Goal: Navigation & Orientation: Find specific page/section

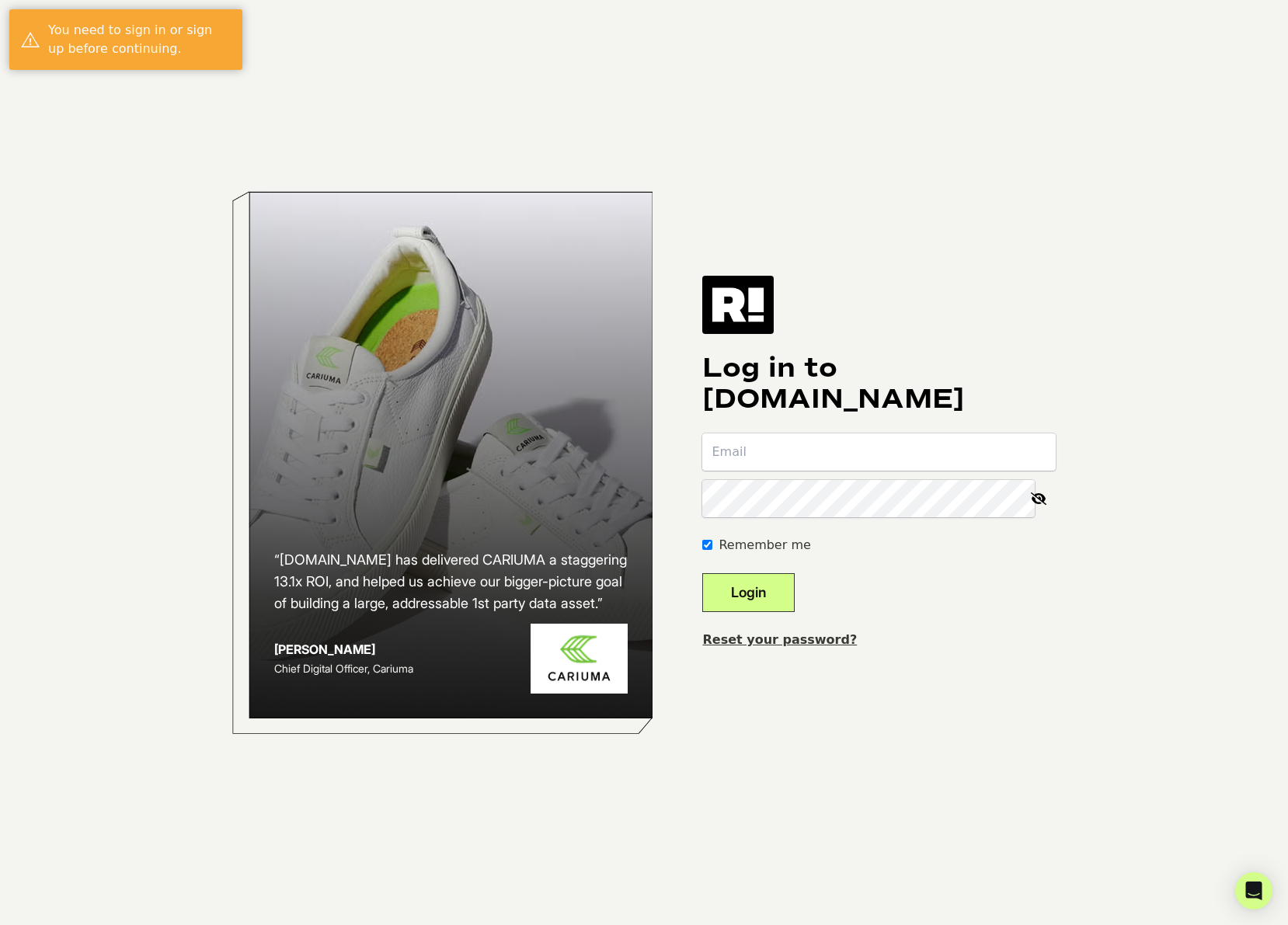
type input "[PERSON_NAME][EMAIL_ADDRESS][DOMAIN_NAME]"
click at [771, 592] on button "Login" at bounding box center [748, 592] width 92 height 39
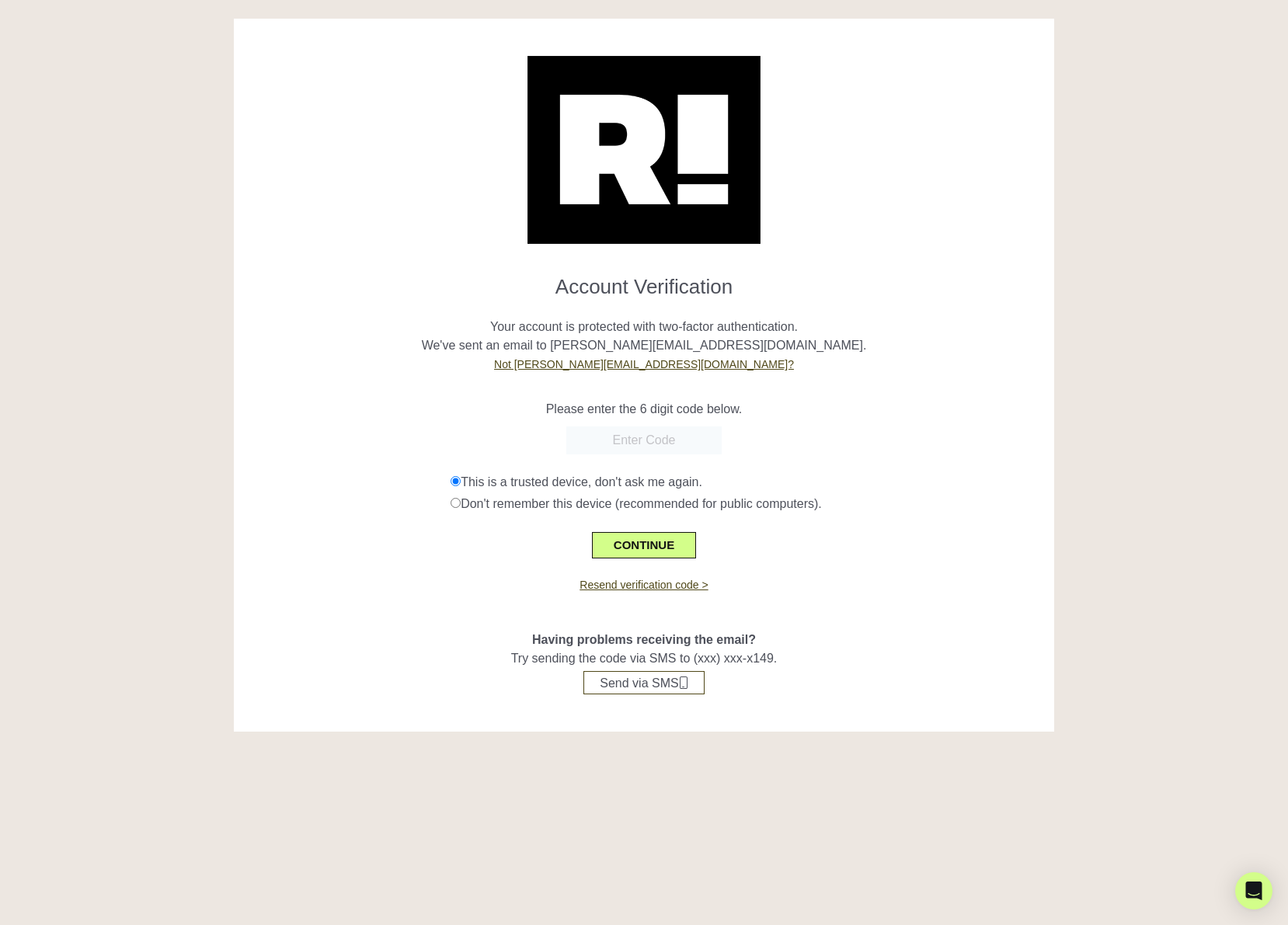
click at [833, 424] on form "Account Verification Your account is protected with two-factor authentication. …" at bounding box center [644, 411] width 796 height 296
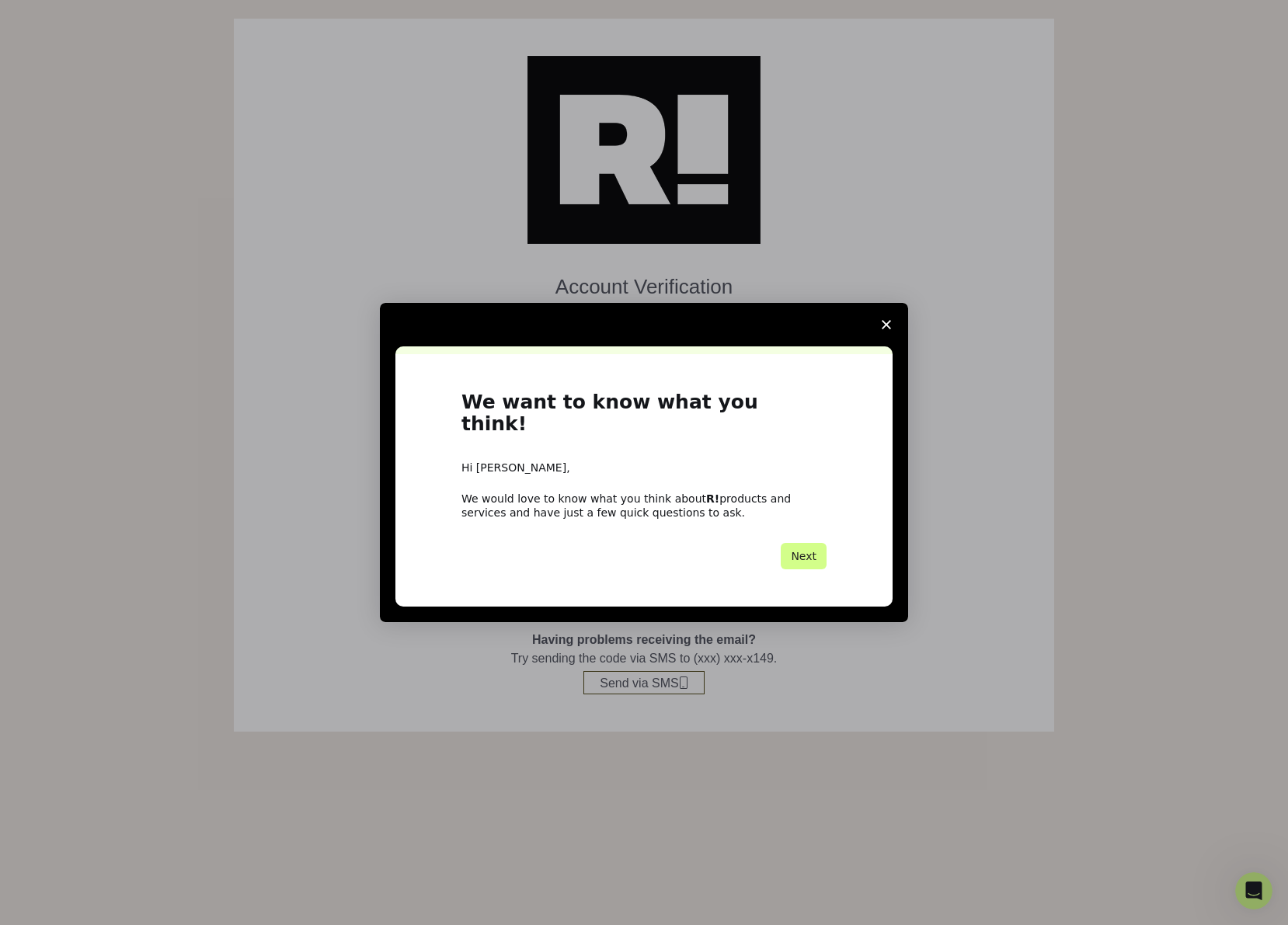
click at [888, 329] on icon "Close survey" at bounding box center [886, 325] width 10 height 10
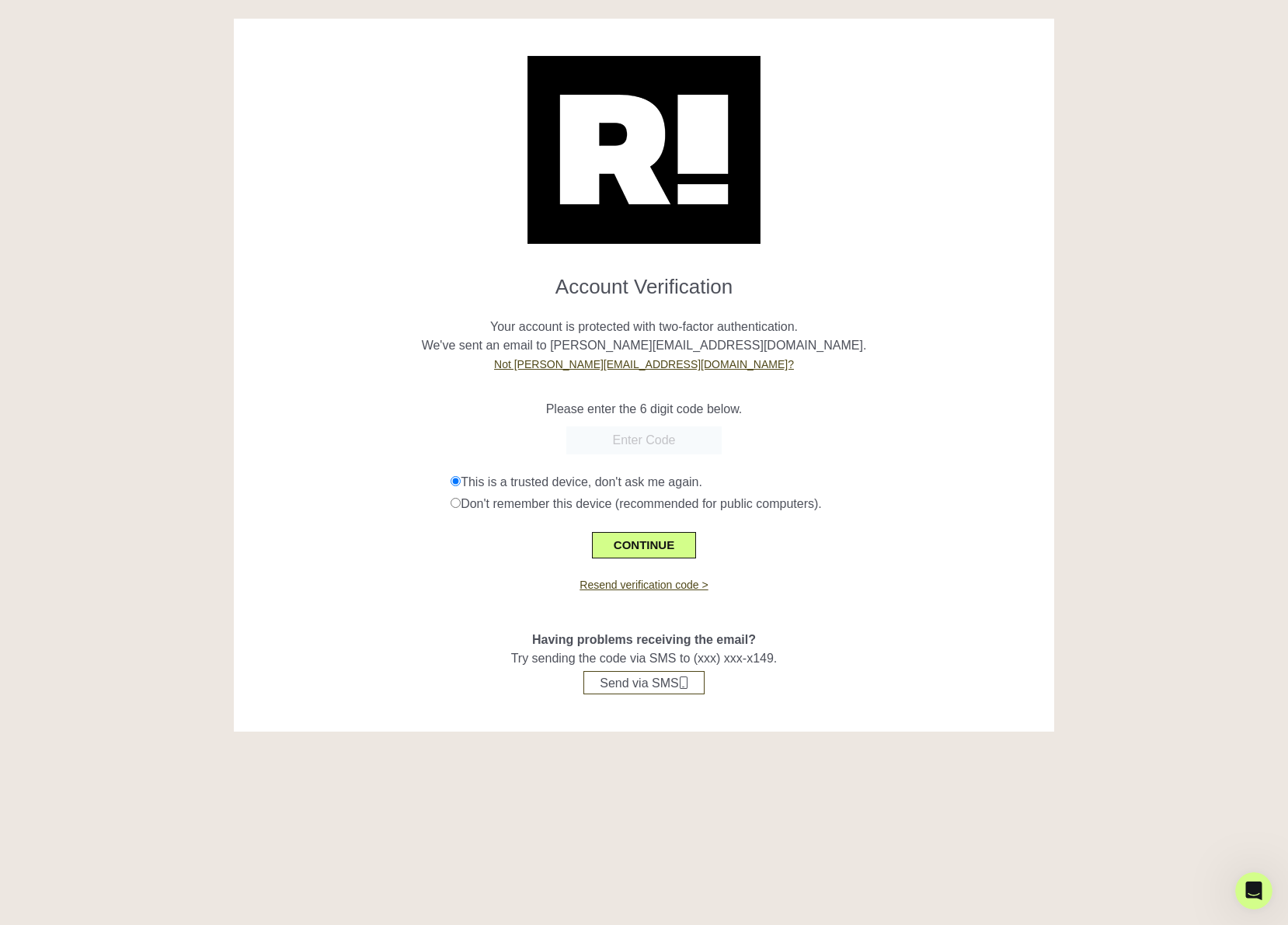
click at [631, 442] on input "text" at bounding box center [644, 441] width 155 height 28
type input "825068"
click at [475, 510] on div "Don't remember this device (recommended for public computers)." at bounding box center [745, 503] width 591 height 18
click at [630, 537] on button "CONTINUE" at bounding box center [644, 545] width 105 height 26
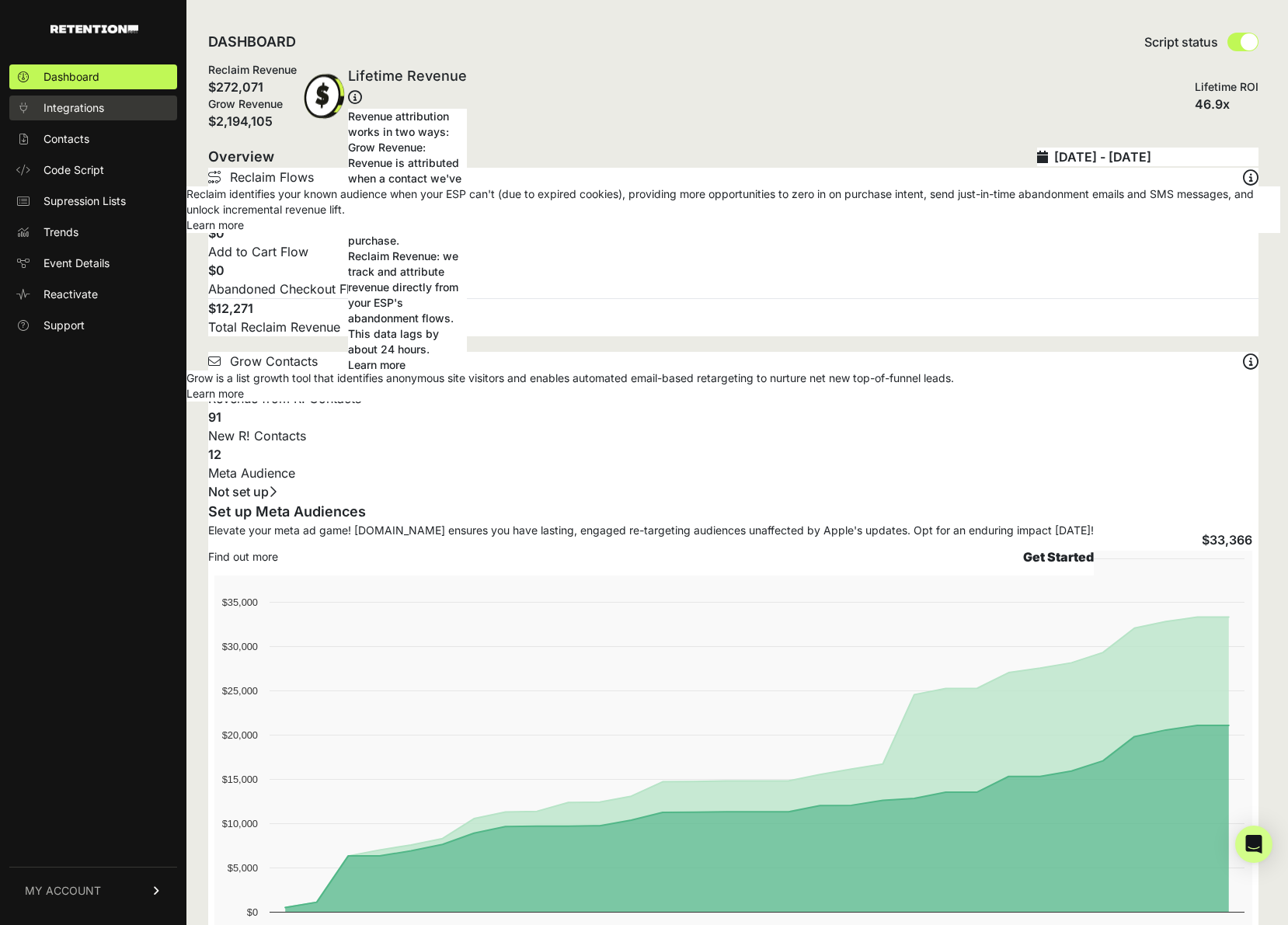
click at [96, 102] on span "Integrations" at bounding box center [74, 108] width 61 height 16
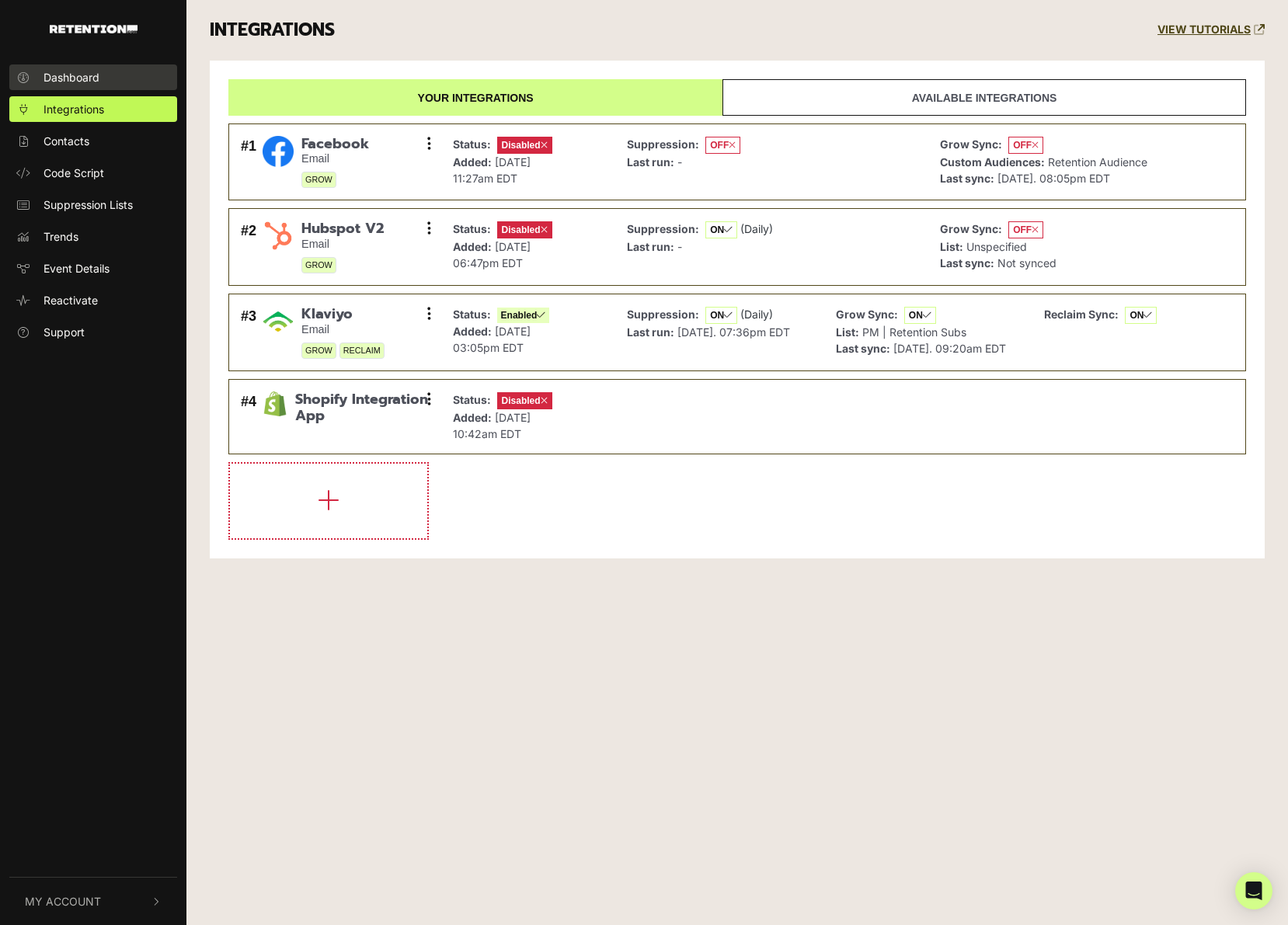
click at [69, 75] on span "Dashboard" at bounding box center [71, 77] width 56 height 17
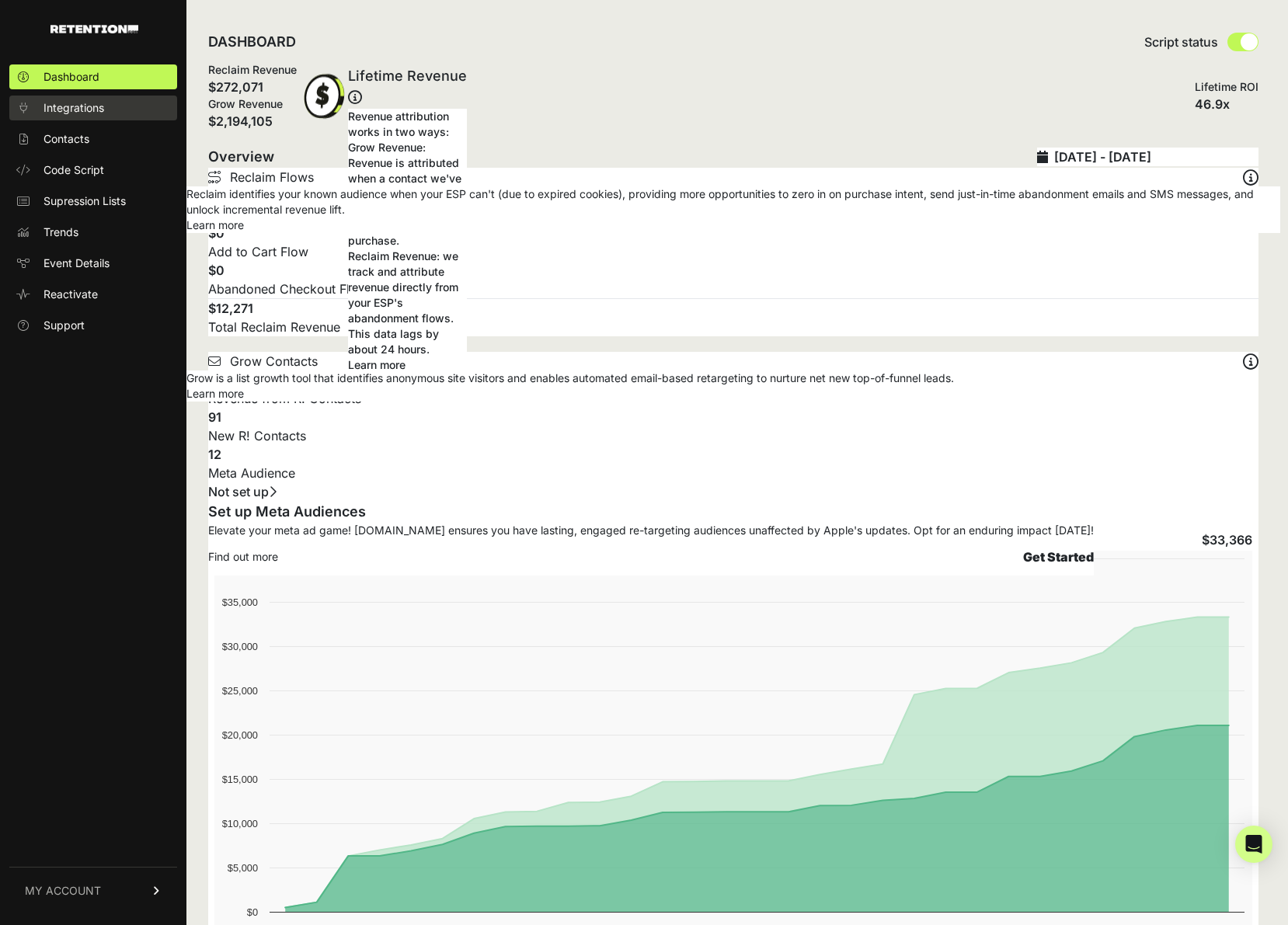
click at [71, 118] on link "Integrations" at bounding box center [93, 108] width 168 height 25
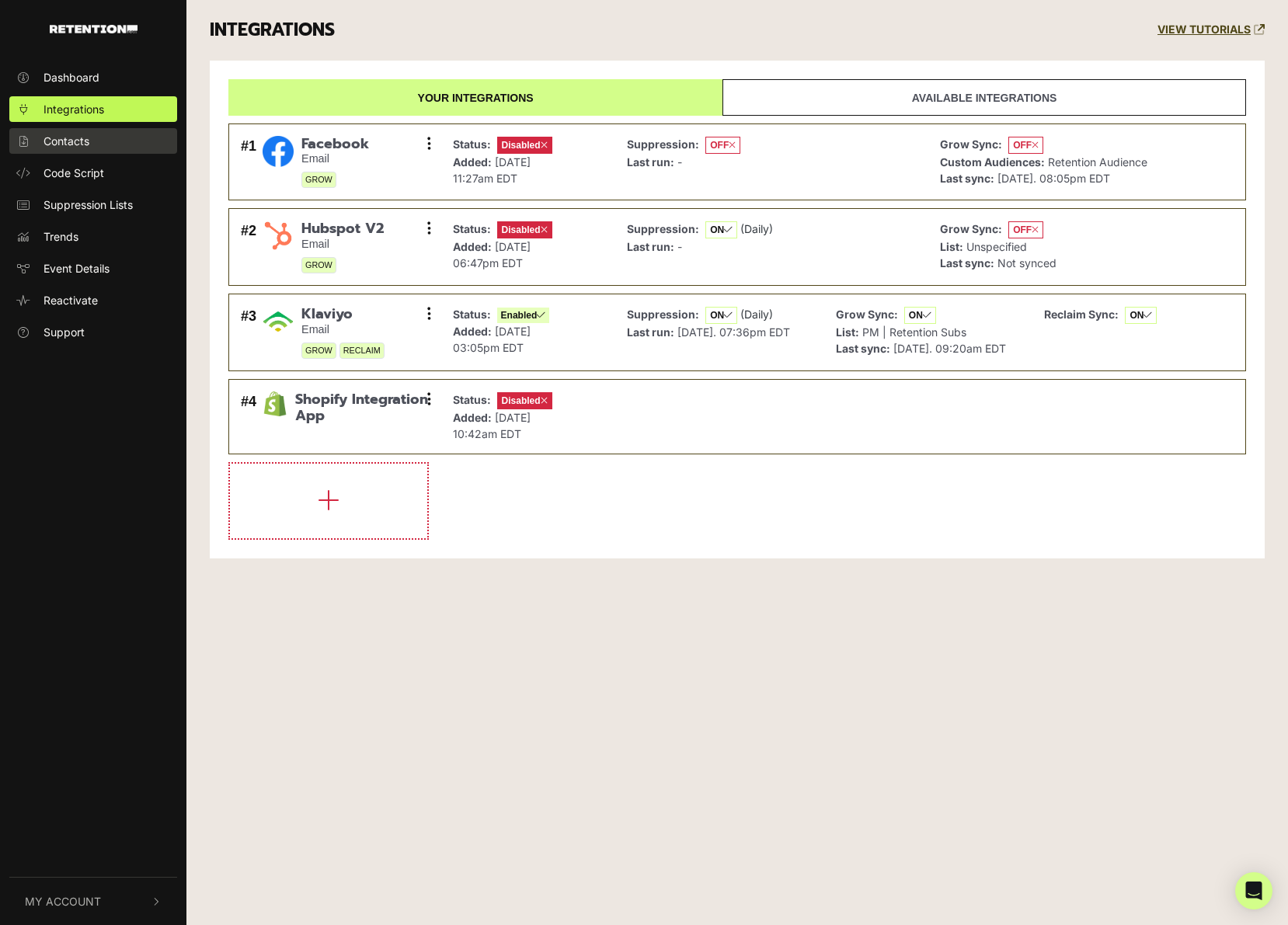
click at [78, 146] on span "Contacts" at bounding box center [66, 141] width 46 height 17
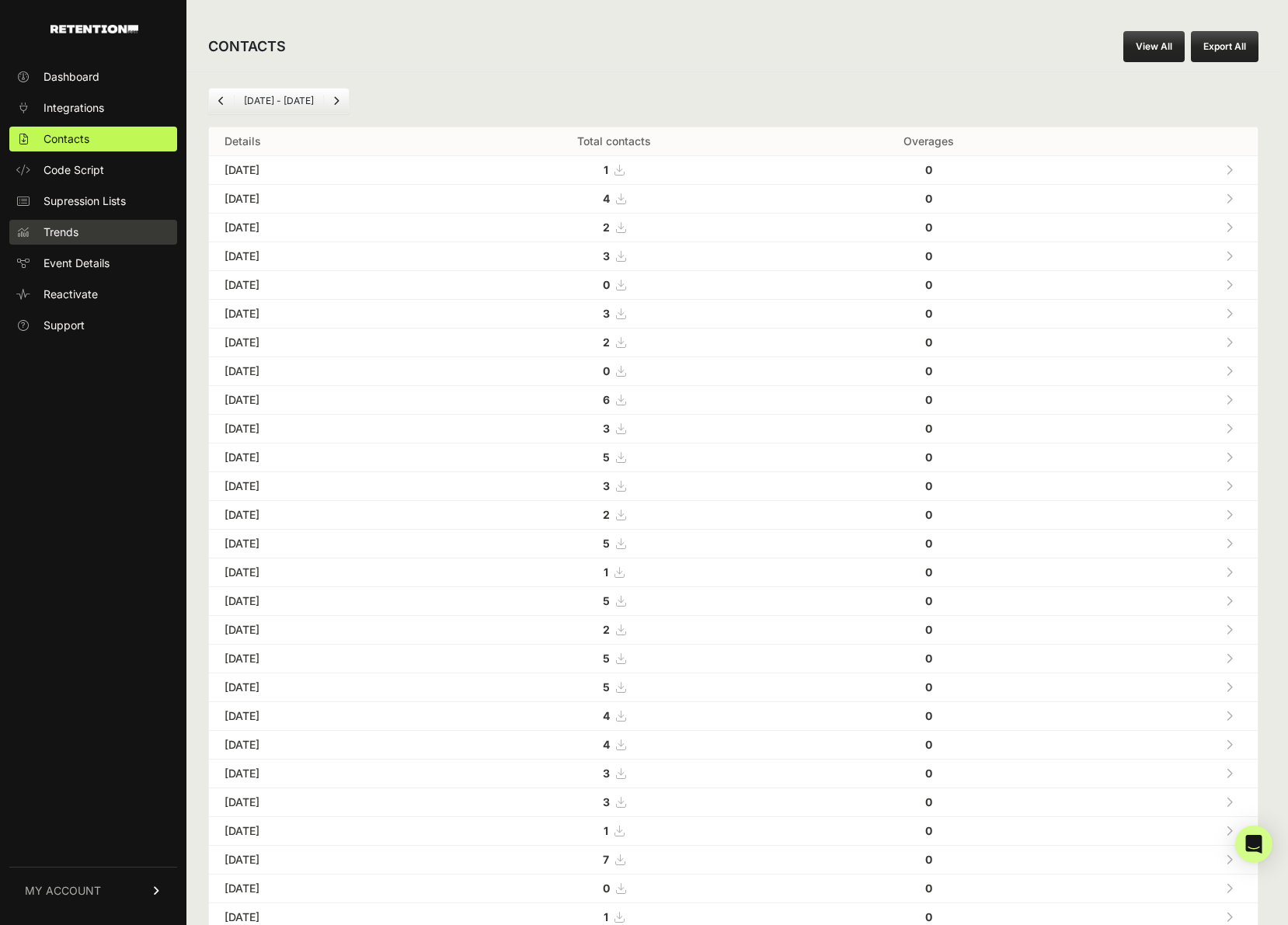
click at [66, 233] on span "Trends" at bounding box center [61, 233] width 35 height 16
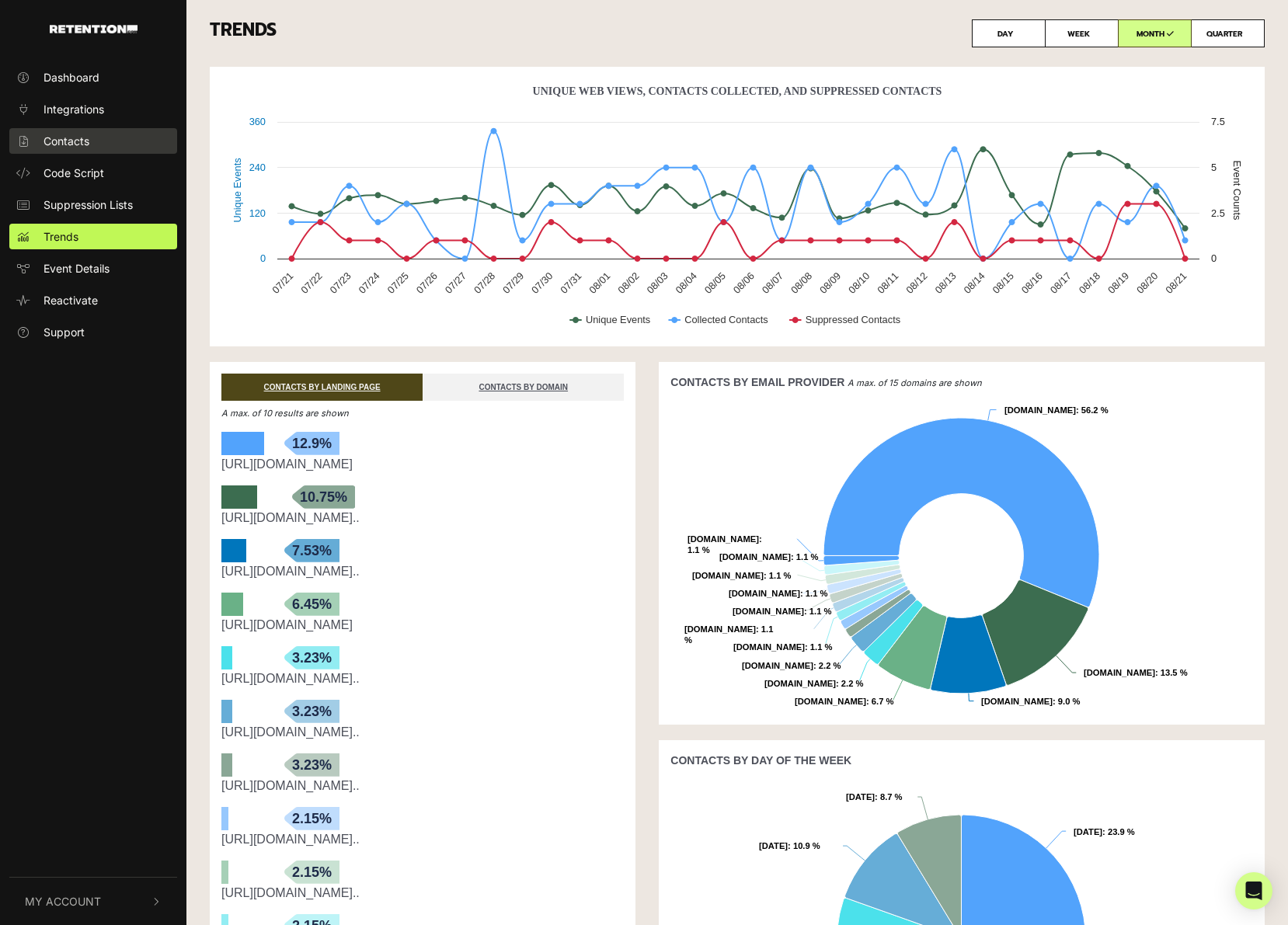
click at [61, 136] on span "Contacts" at bounding box center [66, 141] width 46 height 17
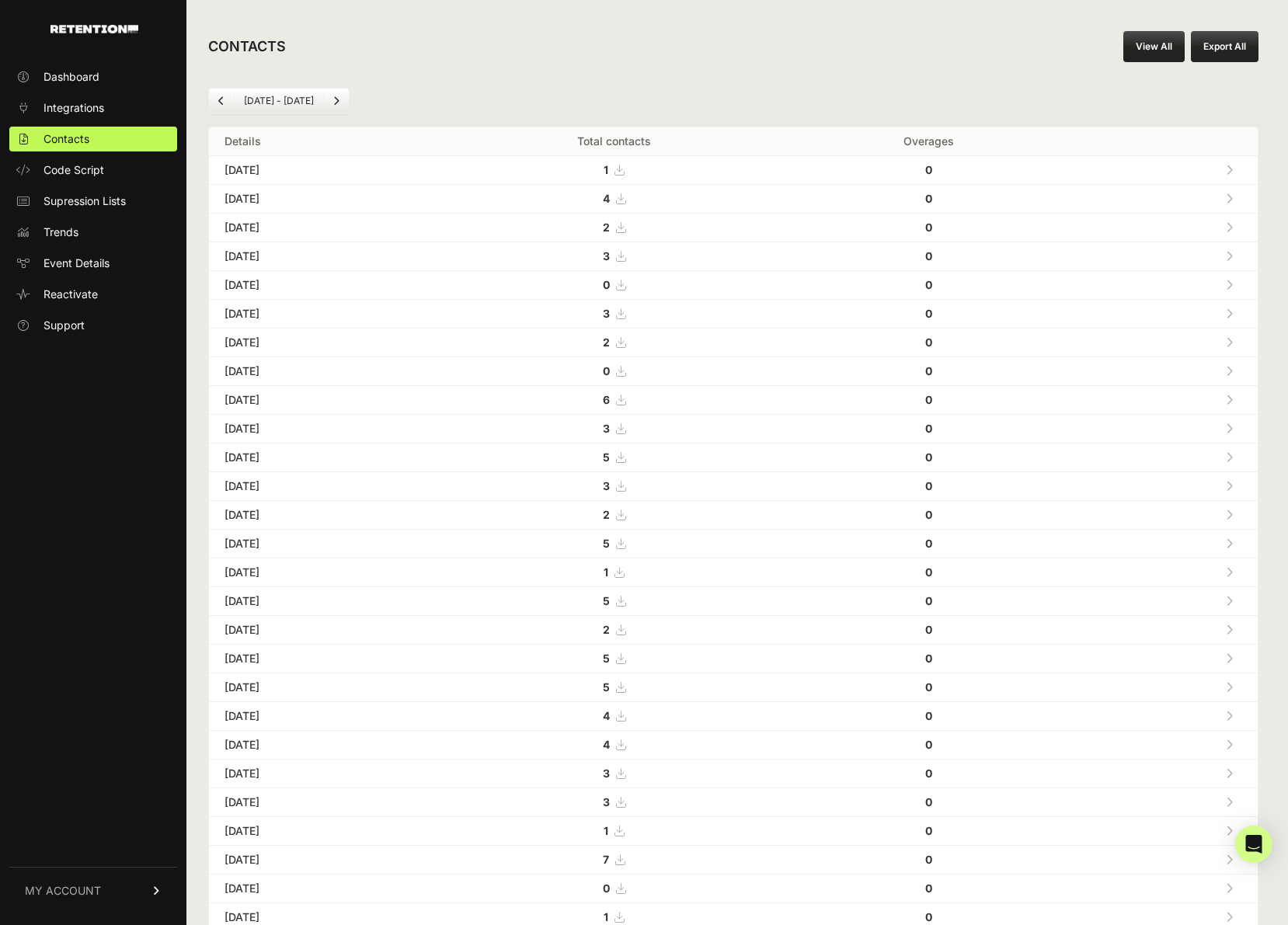
click at [219, 100] on icon "Previous" at bounding box center [221, 101] width 6 height 10
click at [224, 97] on icon "Previous" at bounding box center [221, 101] width 6 height 10
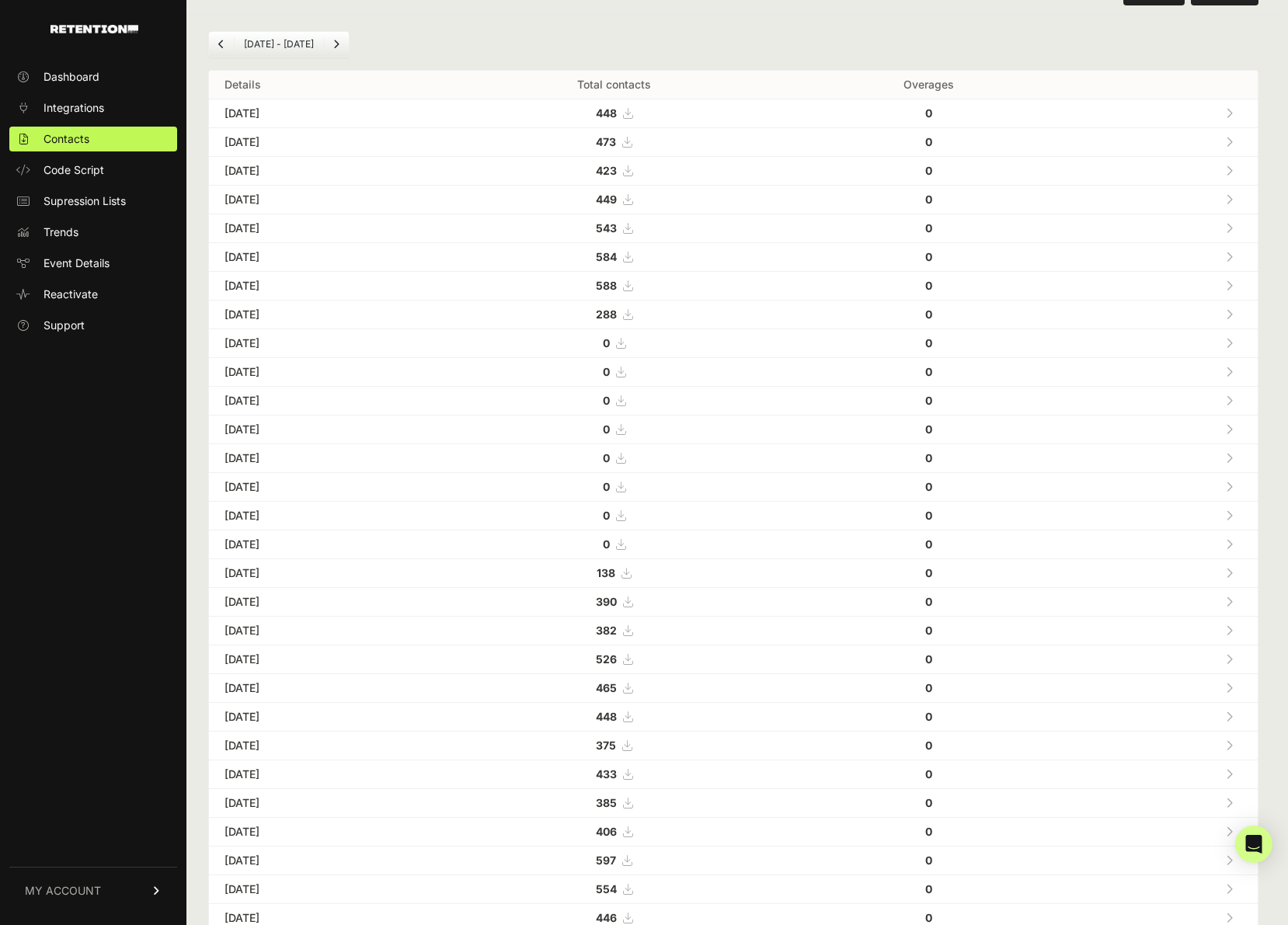
scroll to position [61, 0]
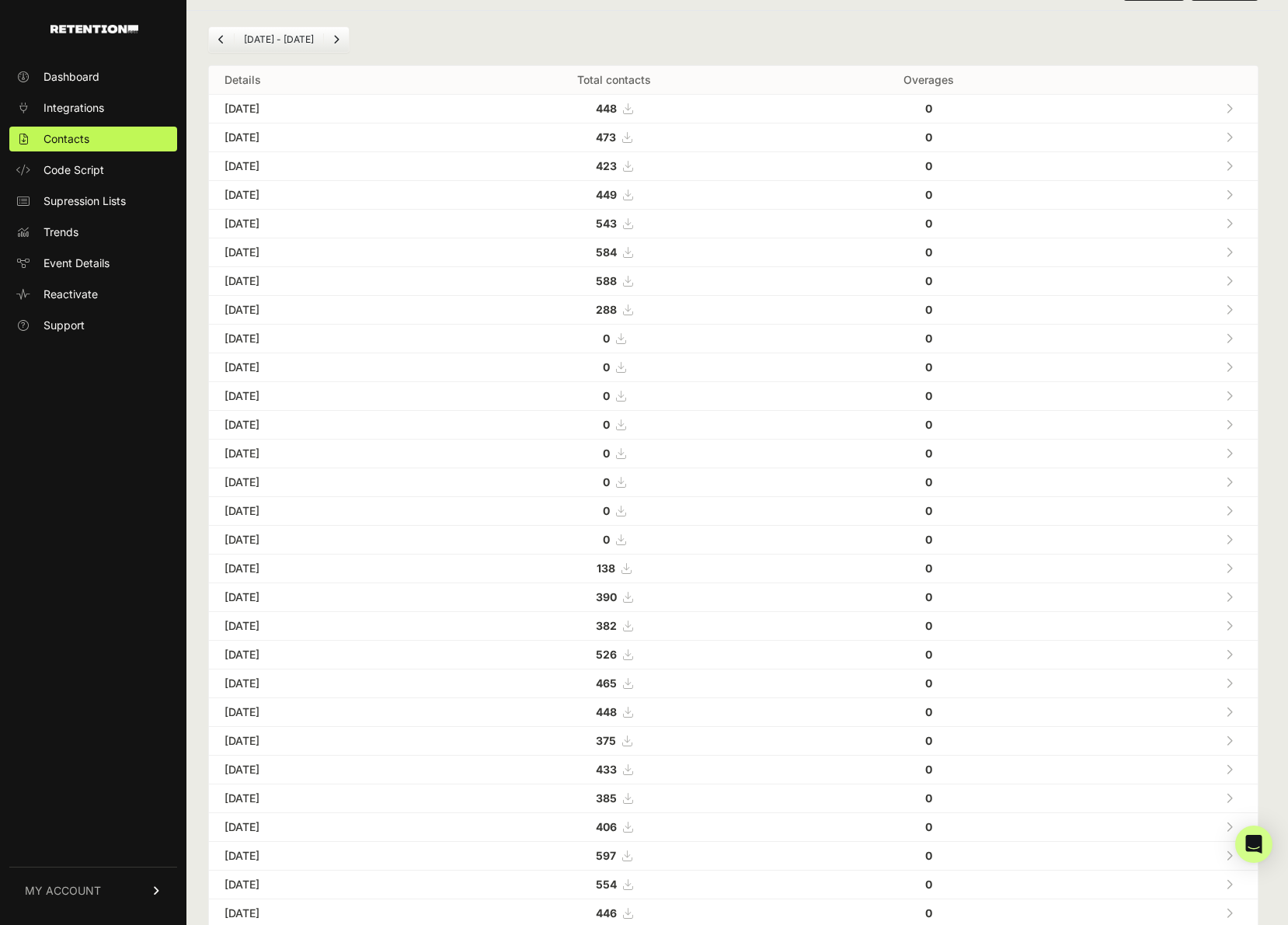
click at [334, 37] on icon "Next" at bounding box center [336, 39] width 6 height 10
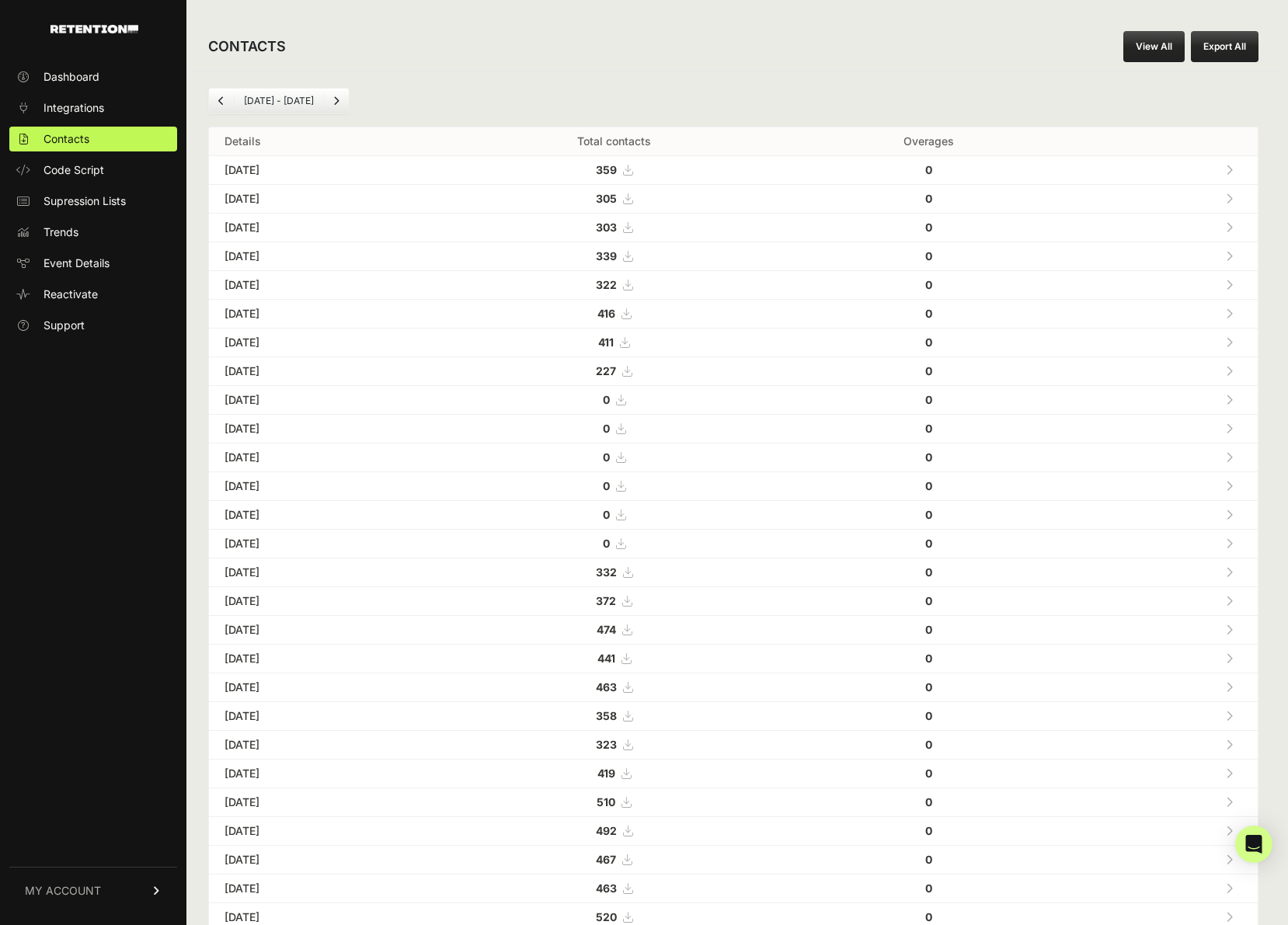
click at [329, 37] on div "CONTACTS View All Export All" at bounding box center [733, 46] width 1094 height 50
click at [331, 91] on link "Next" at bounding box center [336, 101] width 25 height 25
click at [74, 80] on span "Dashboard" at bounding box center [71, 77] width 56 height 16
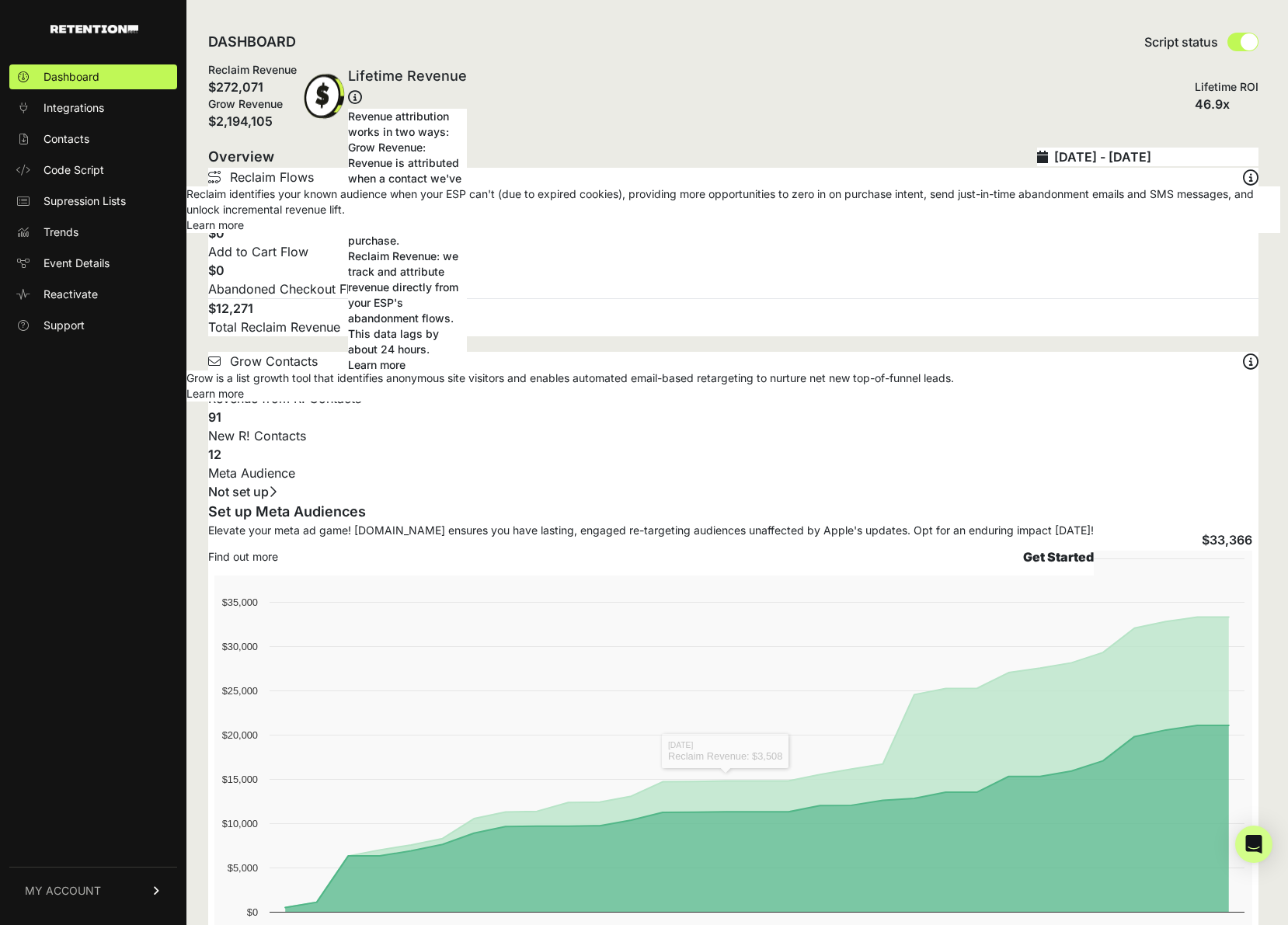
click at [1212, 152] on input "2025-07-22 - 2025-08-21" at bounding box center [1156, 156] width 205 height 18
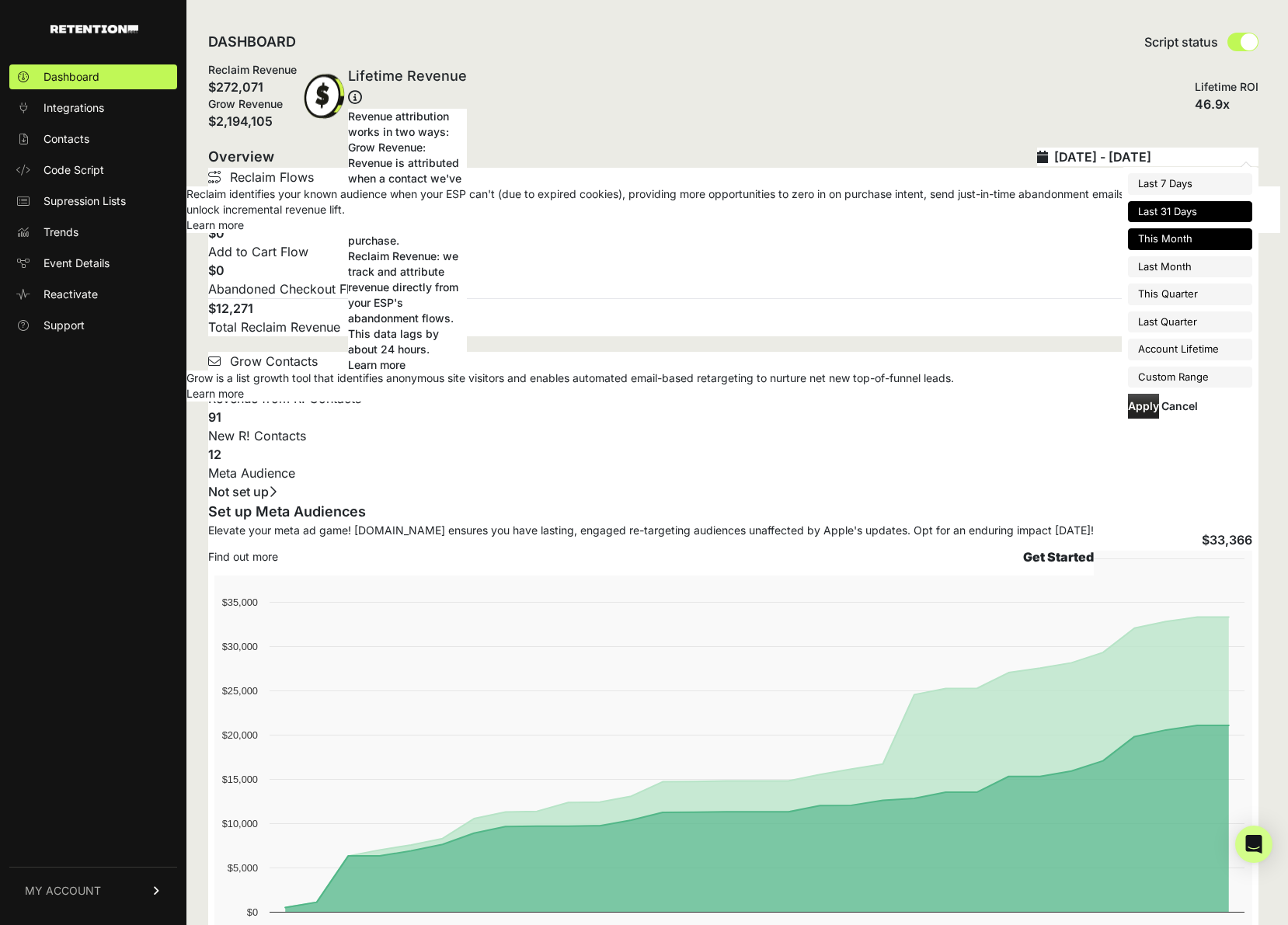
type input "2025-08-01"
type input "2025-08-31"
type input "2025-07-22"
type input "2025-08-21"
type input "2025-07-01"
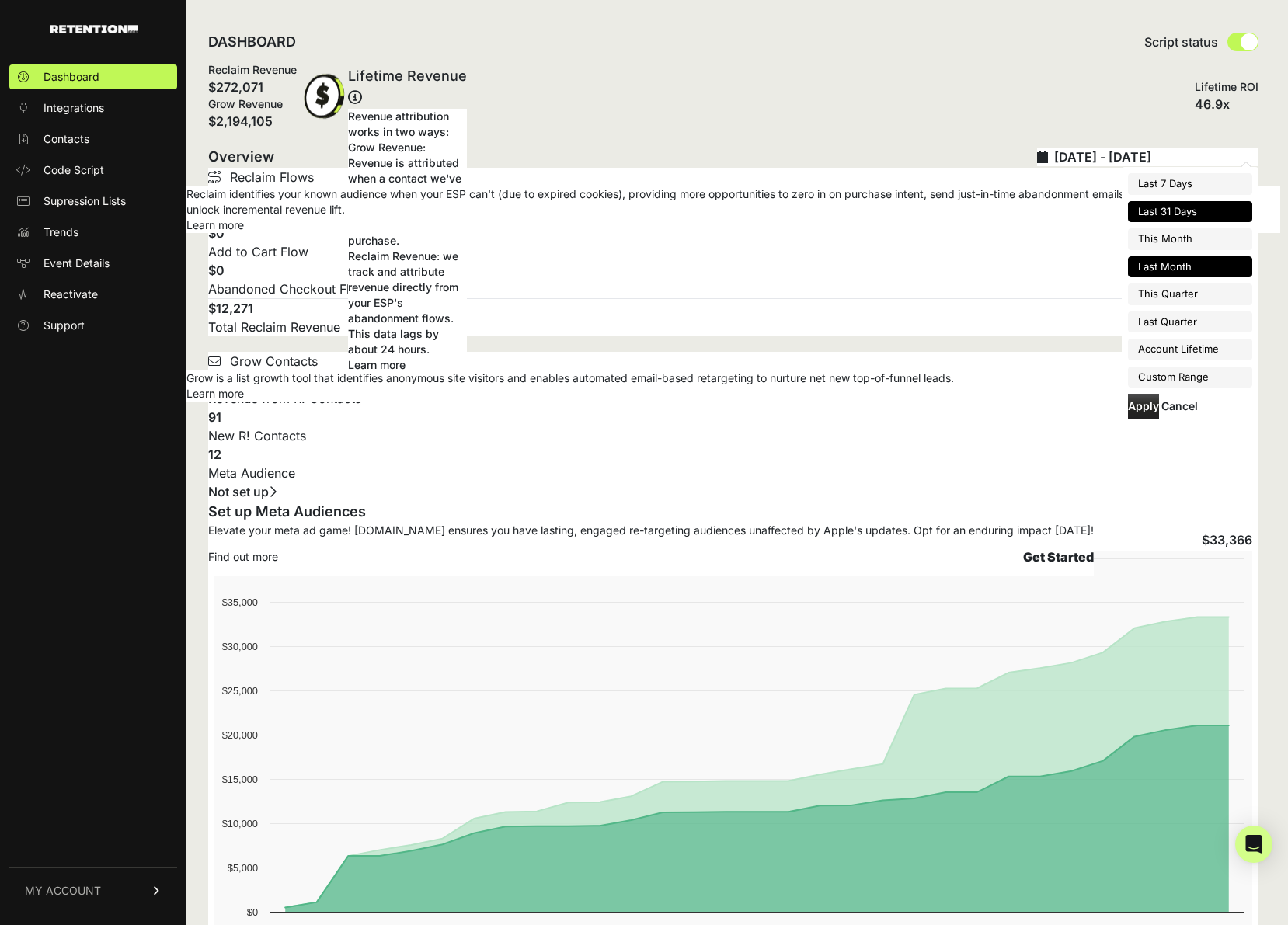
type input "2025-07-31"
type input "2025-07-22"
type input "2025-08-21"
type input "2025-07-01"
type input "2025-09-30"
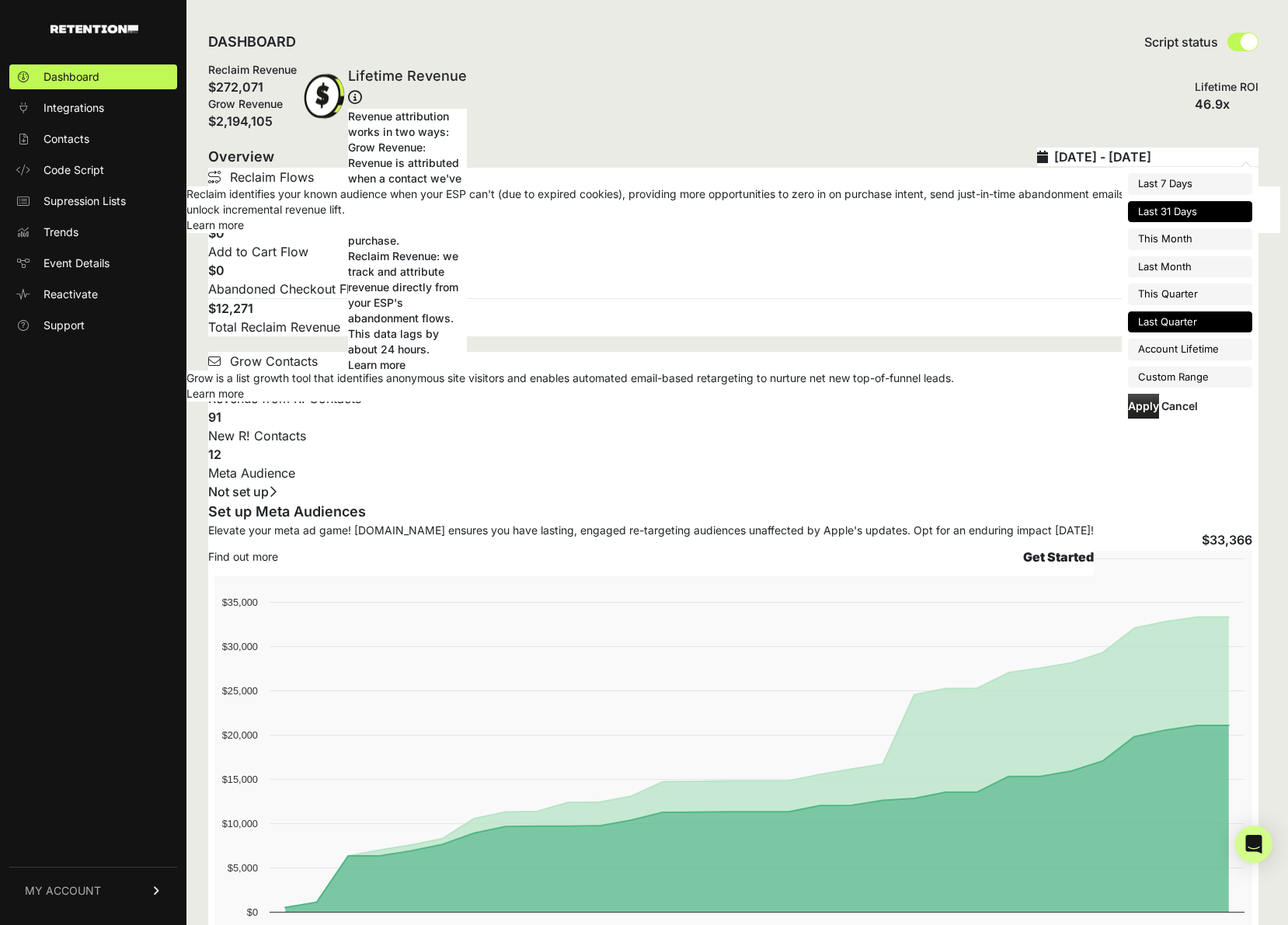
type input "2025-07-22"
type input "2025-08-21"
type input "2025-04-01"
type input "2025-06-30"
type input "2025-07-22"
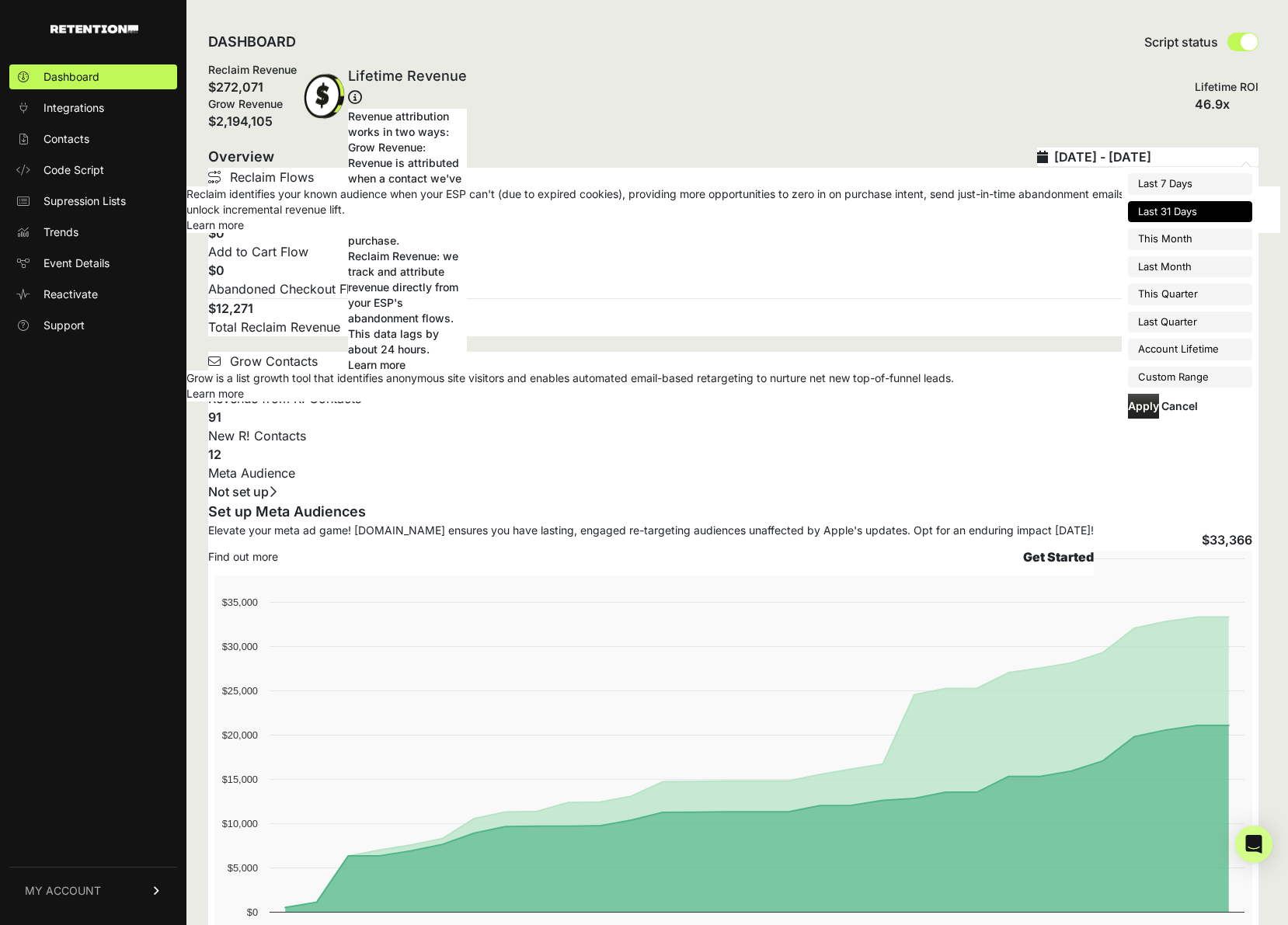
type input "2025-08-21"
click at [1163, 370] on li "Custom Range" at bounding box center [1190, 377] width 125 height 22
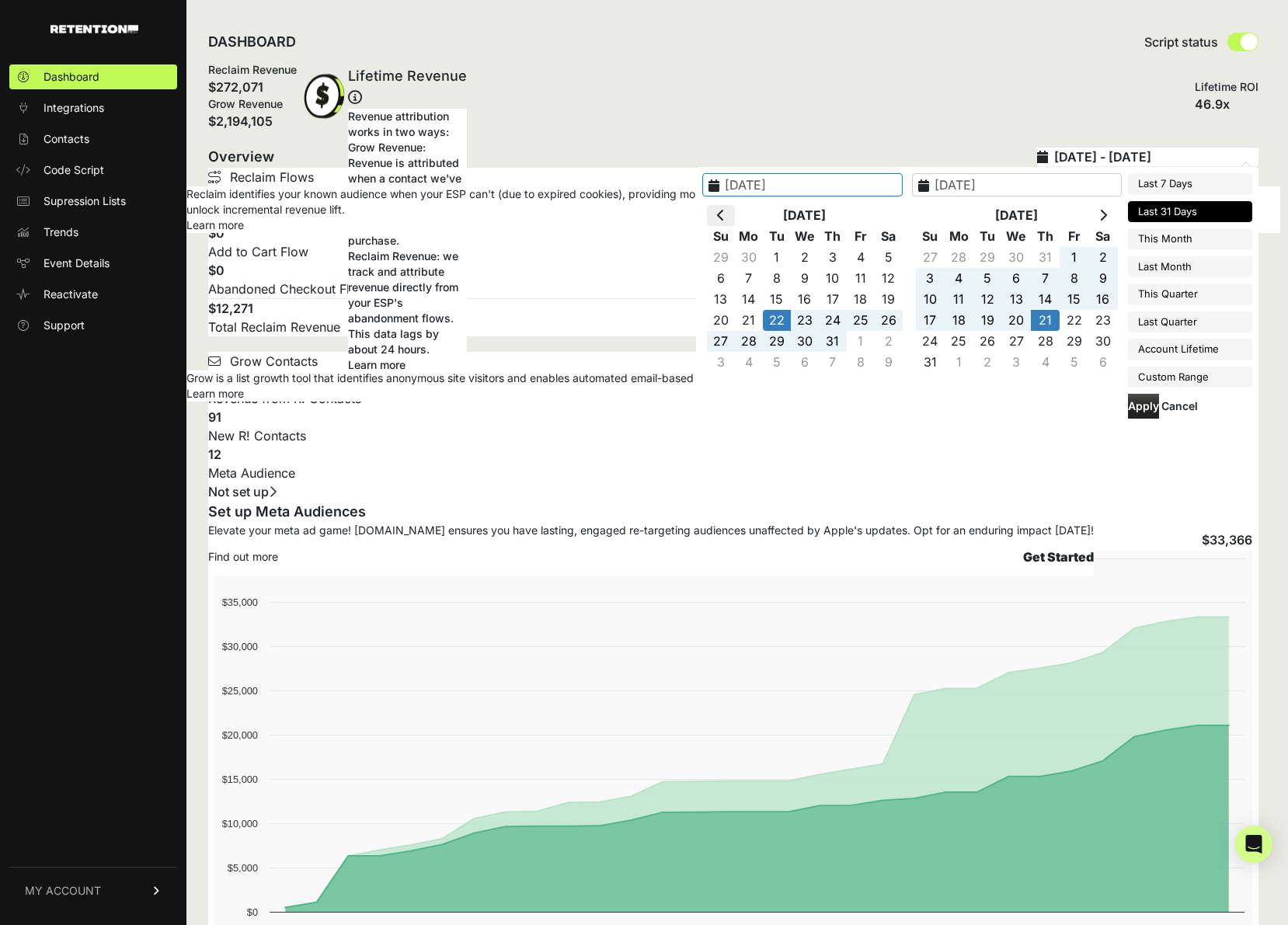
click at [721, 219] on icon at bounding box center [720, 215] width 8 height 12
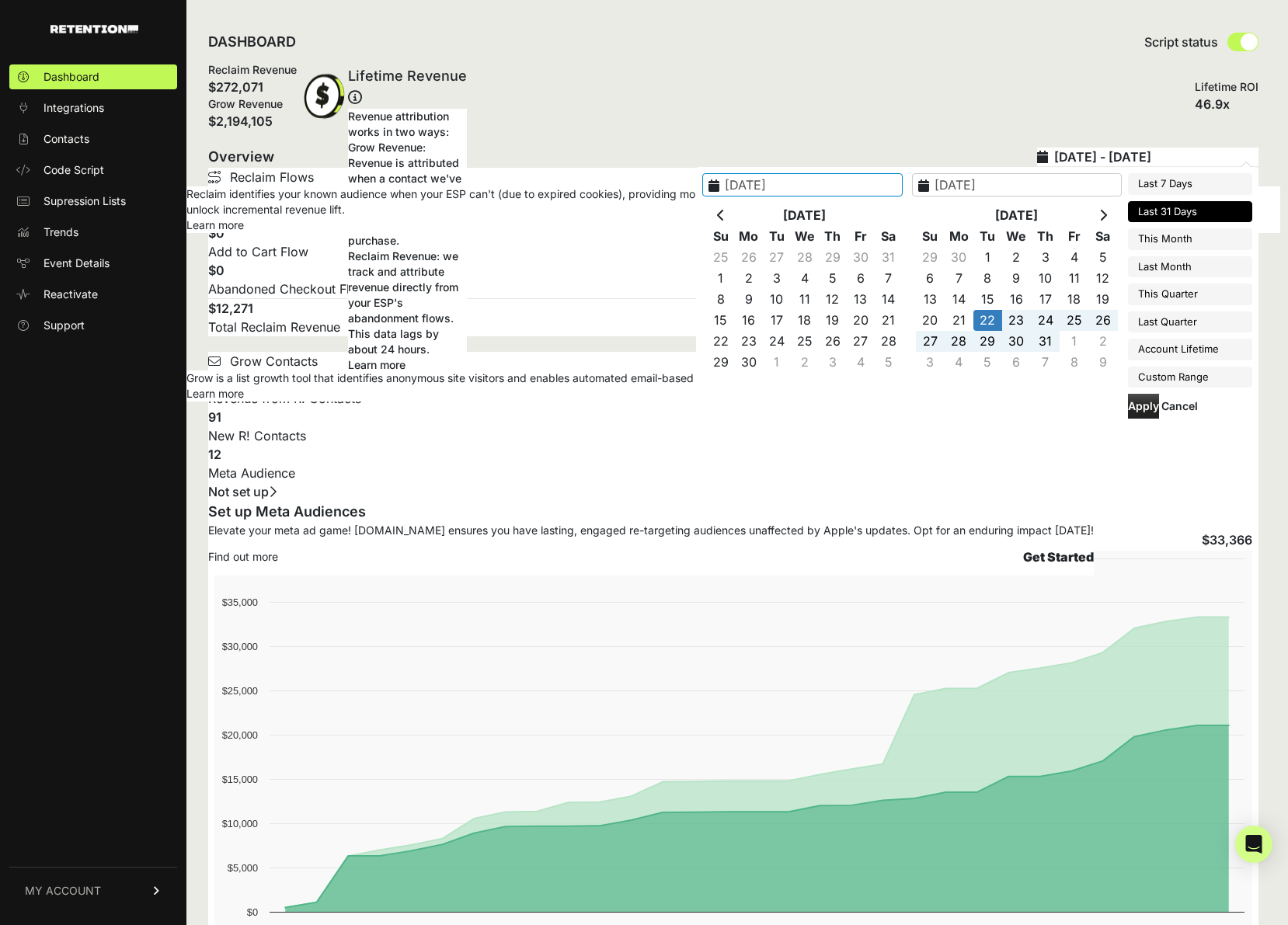
click at [721, 219] on icon at bounding box center [720, 215] width 8 height 12
type input "2025-01-01"
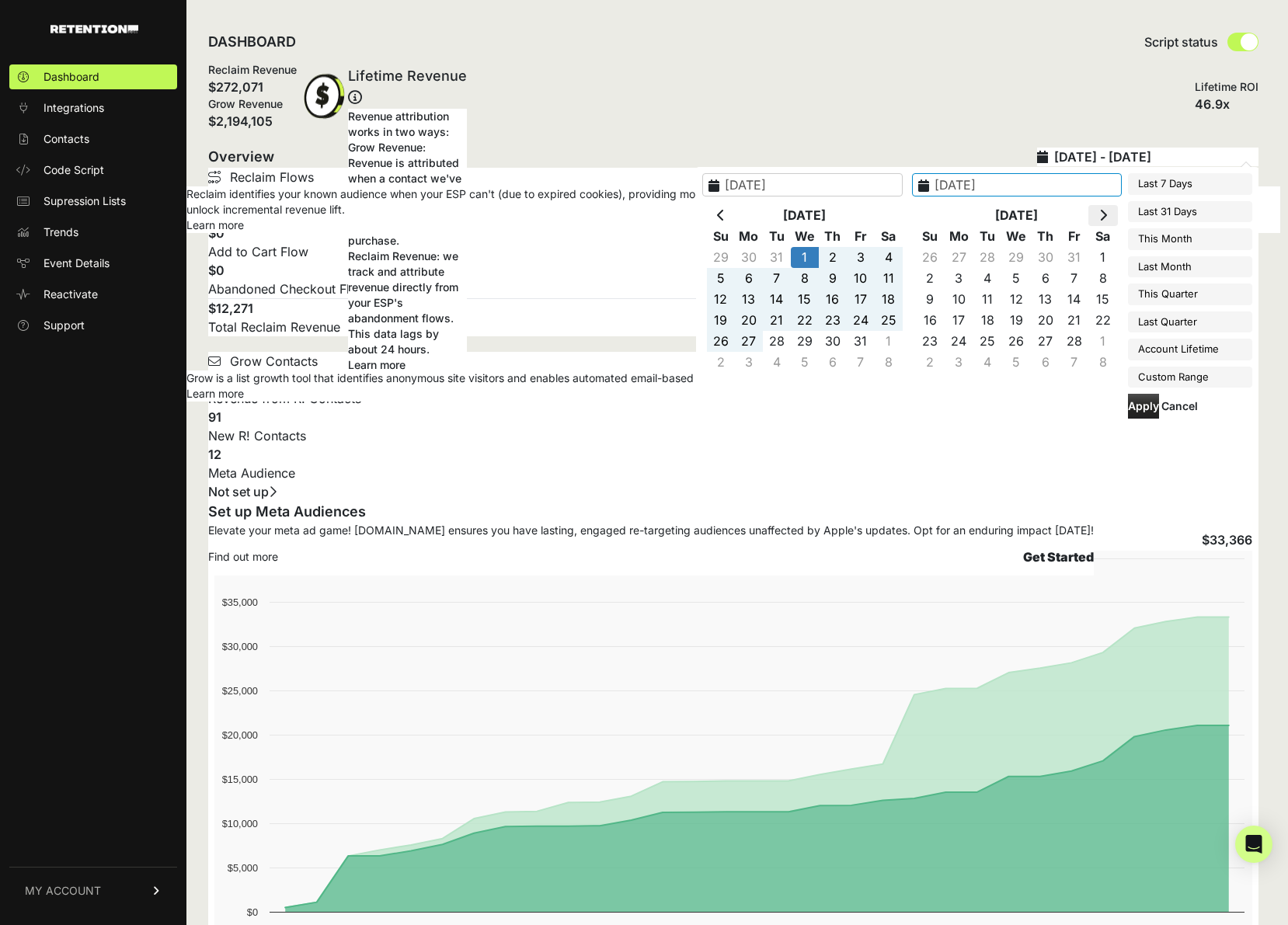
click at [1104, 217] on icon at bounding box center [1103, 215] width 8 height 12
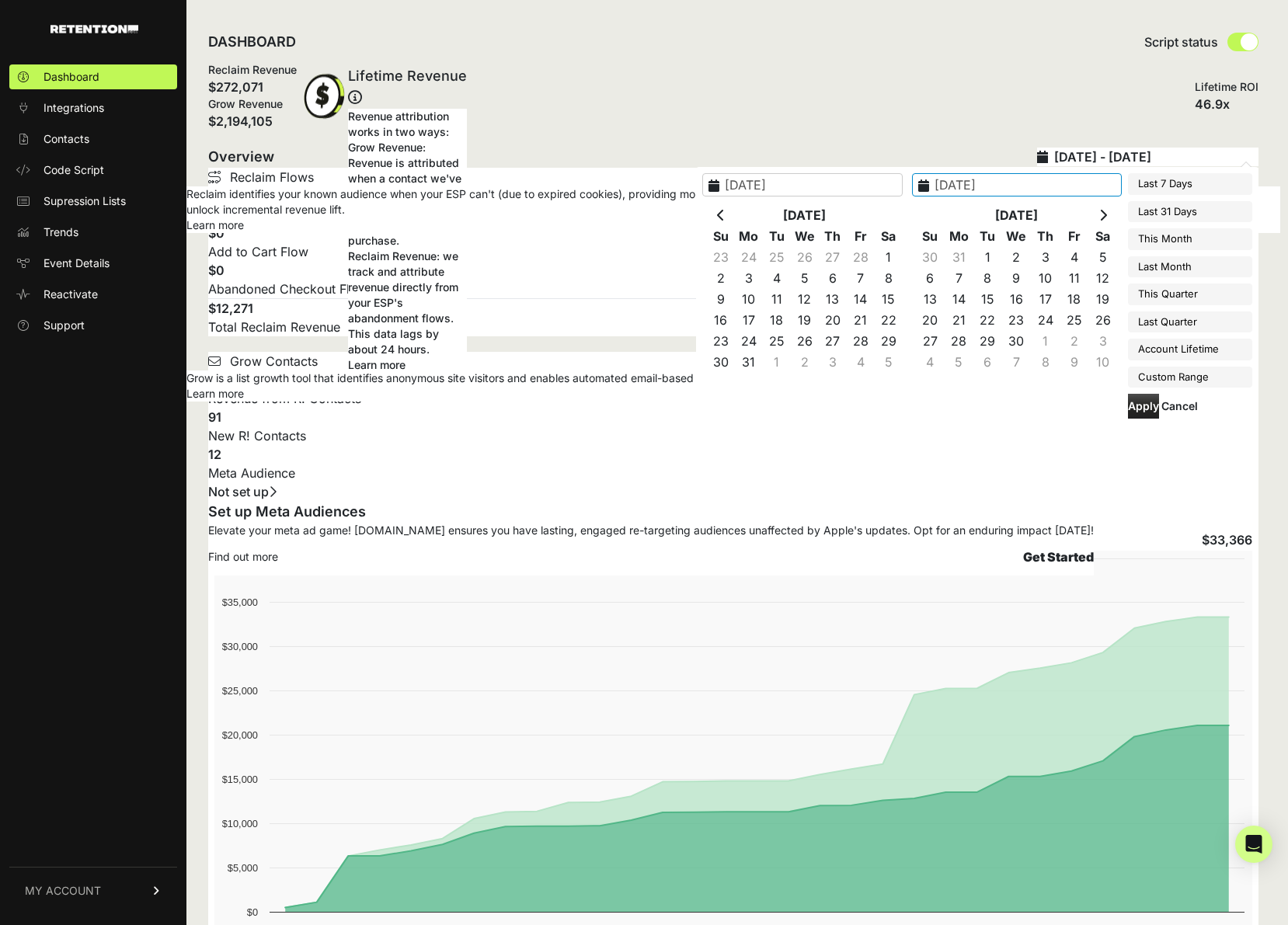
click at [1104, 217] on icon at bounding box center [1103, 215] width 8 height 12
type input "2025-08-20"
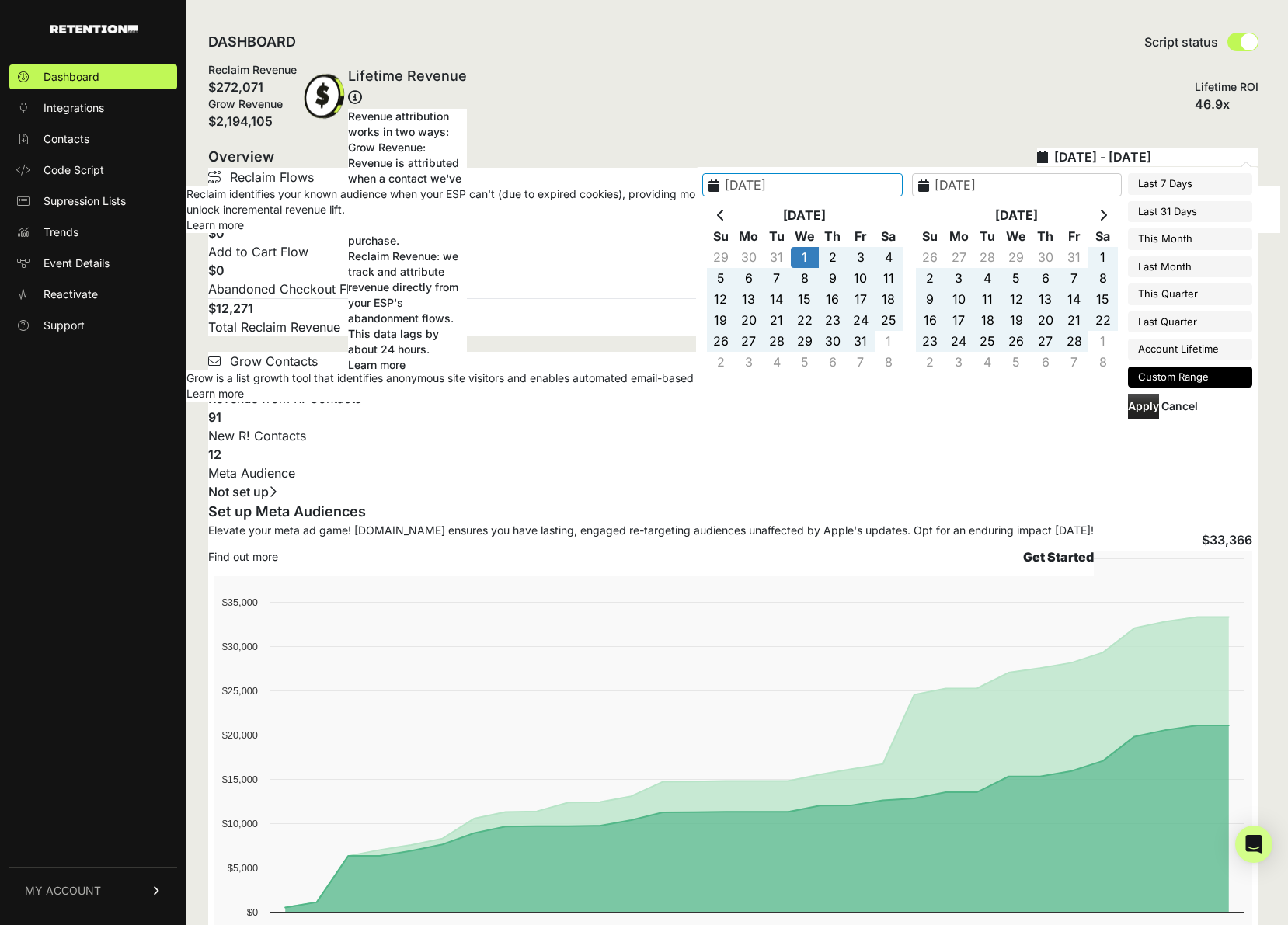
type input "2025-01-01"
click at [1147, 407] on button "Apply" at bounding box center [1143, 406] width 31 height 25
type input "2025-01-01 - 2025-08-20"
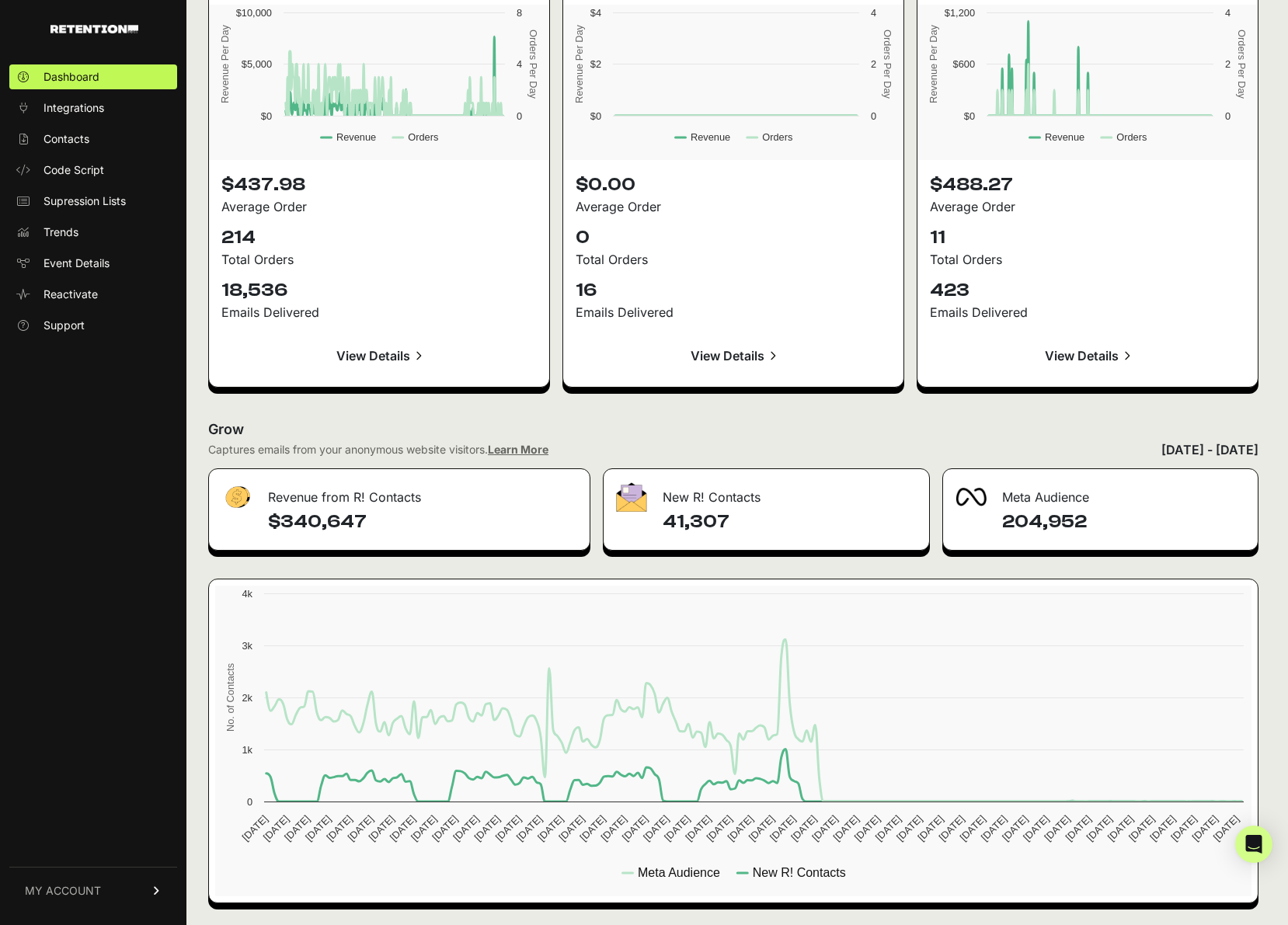
scroll to position [1490, 0]
click at [713, 496] on div "New R! Contacts" at bounding box center [766, 493] width 326 height 47
click at [702, 522] on h4 "41,307" at bounding box center [790, 522] width 254 height 25
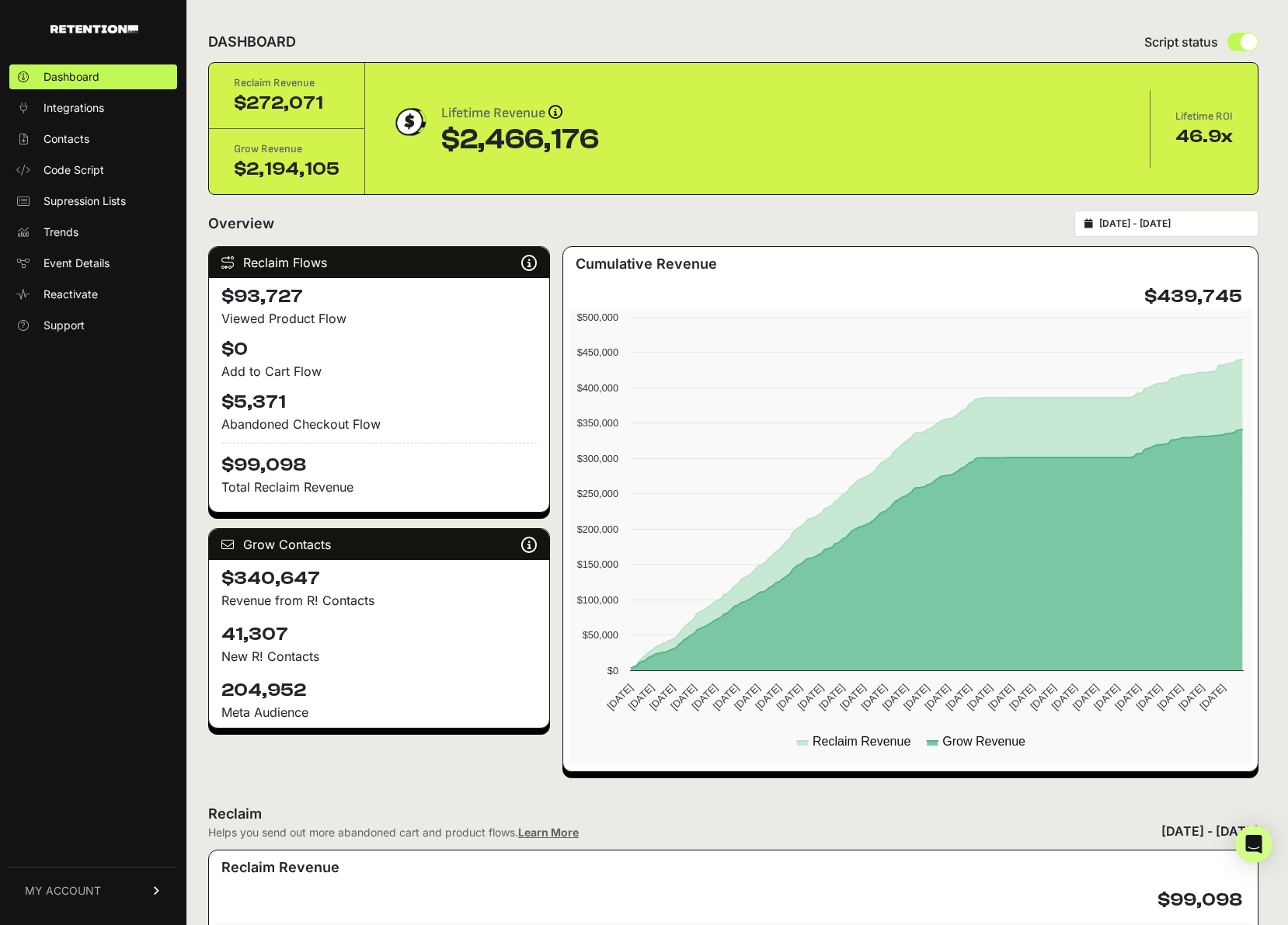
scroll to position [0, 0]
type input "2025-01-01"
type input "2025-08-20"
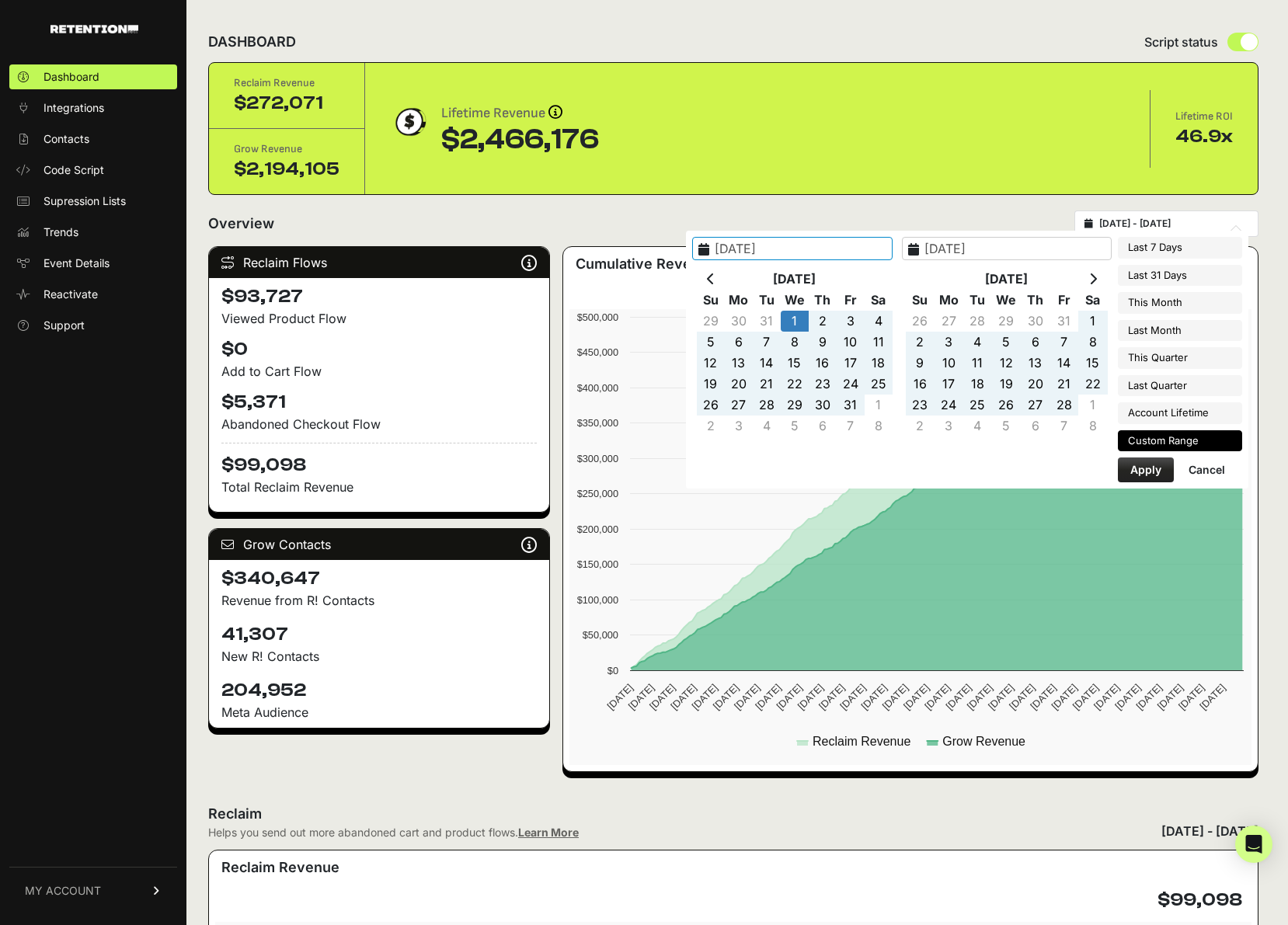
click at [1169, 226] on input "2025-01-01 - 2025-08-20" at bounding box center [1173, 224] width 149 height 12
type input "2025-08-15"
type input "2025-08-21"
type input "2025-01-01"
type input "2025-08-20"
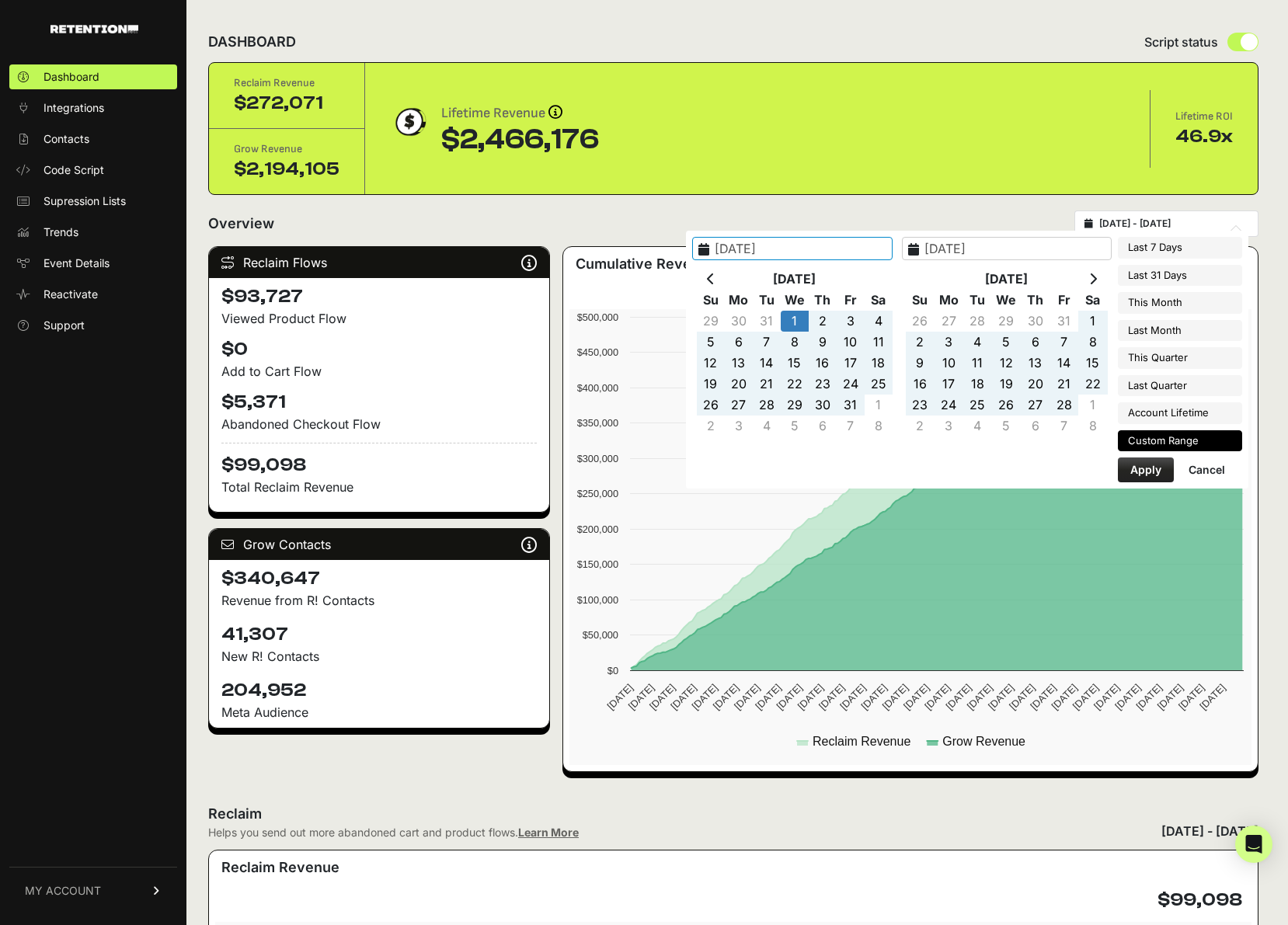
type input "2025-07-22"
type input "2025-08-21"
type input "2025-01-01"
type input "2025-08-20"
type input "2025-08-01"
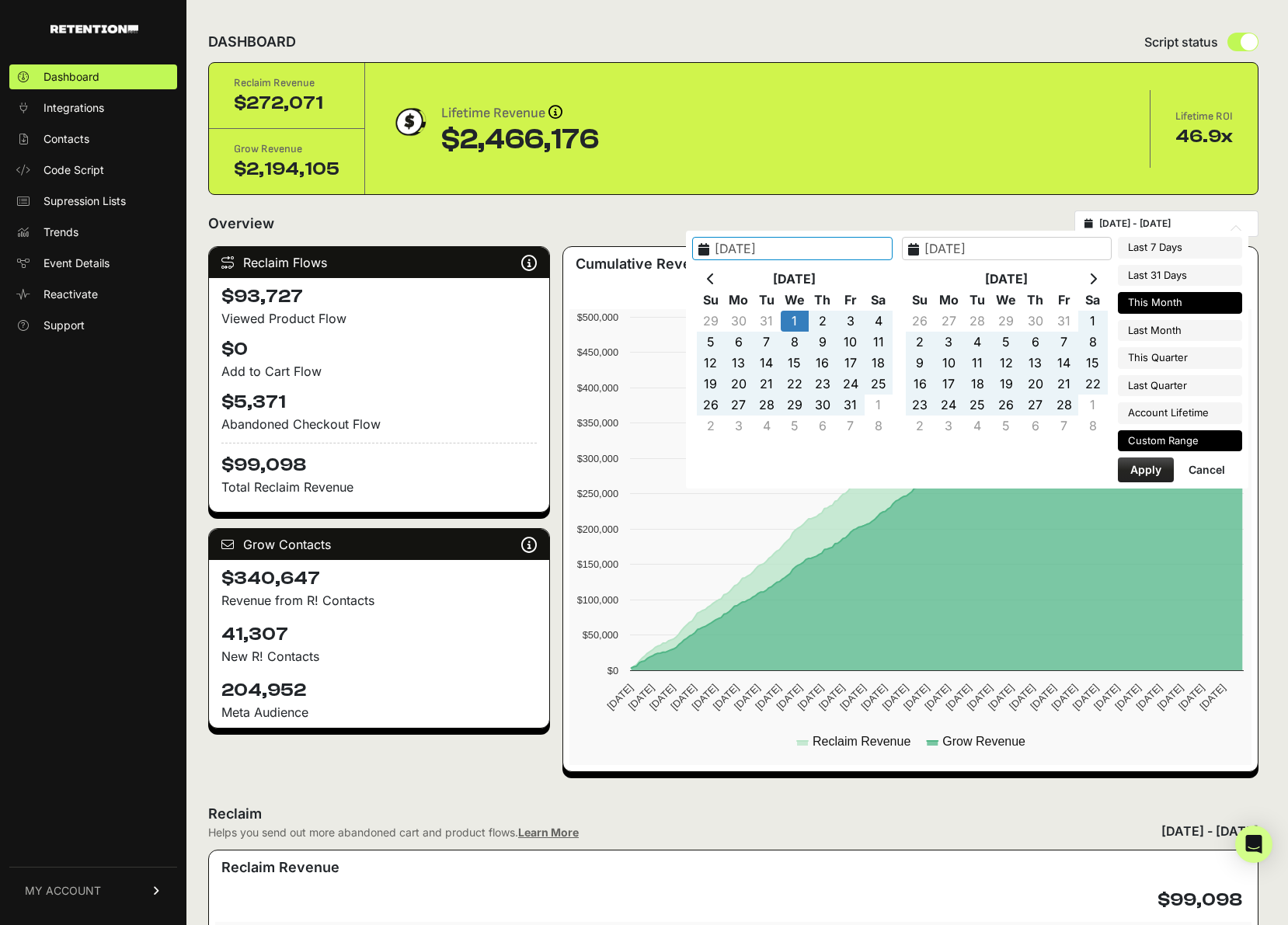
type input "2025-08-31"
type input "2025-01-01"
type input "2025-08-20"
type input "2025-07-22"
type input "2025-08-21"
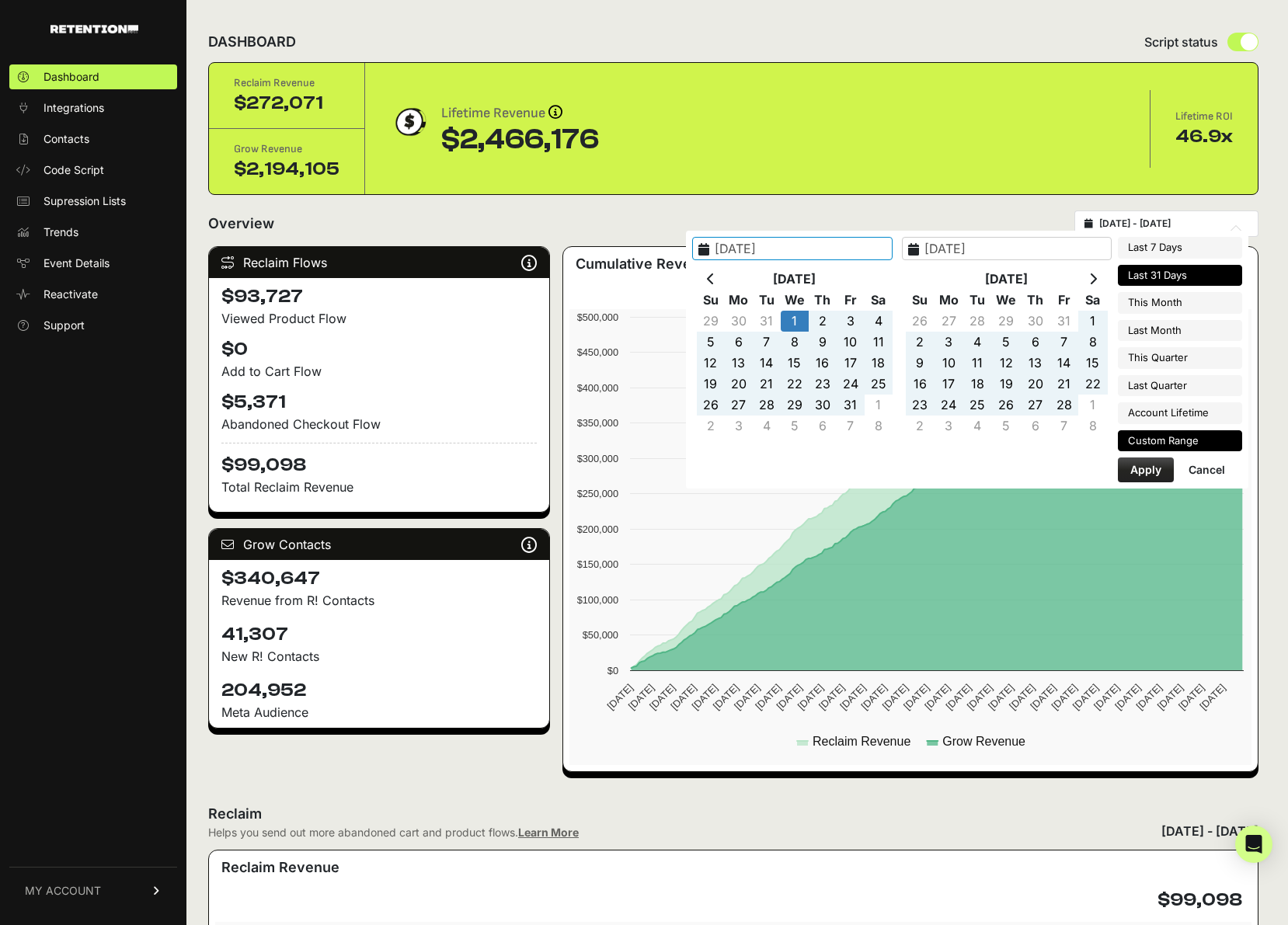
click at [1157, 279] on li "Last 31 Days" at bounding box center [1180, 275] width 125 height 22
type input "2025-07-22 - 2025-08-21"
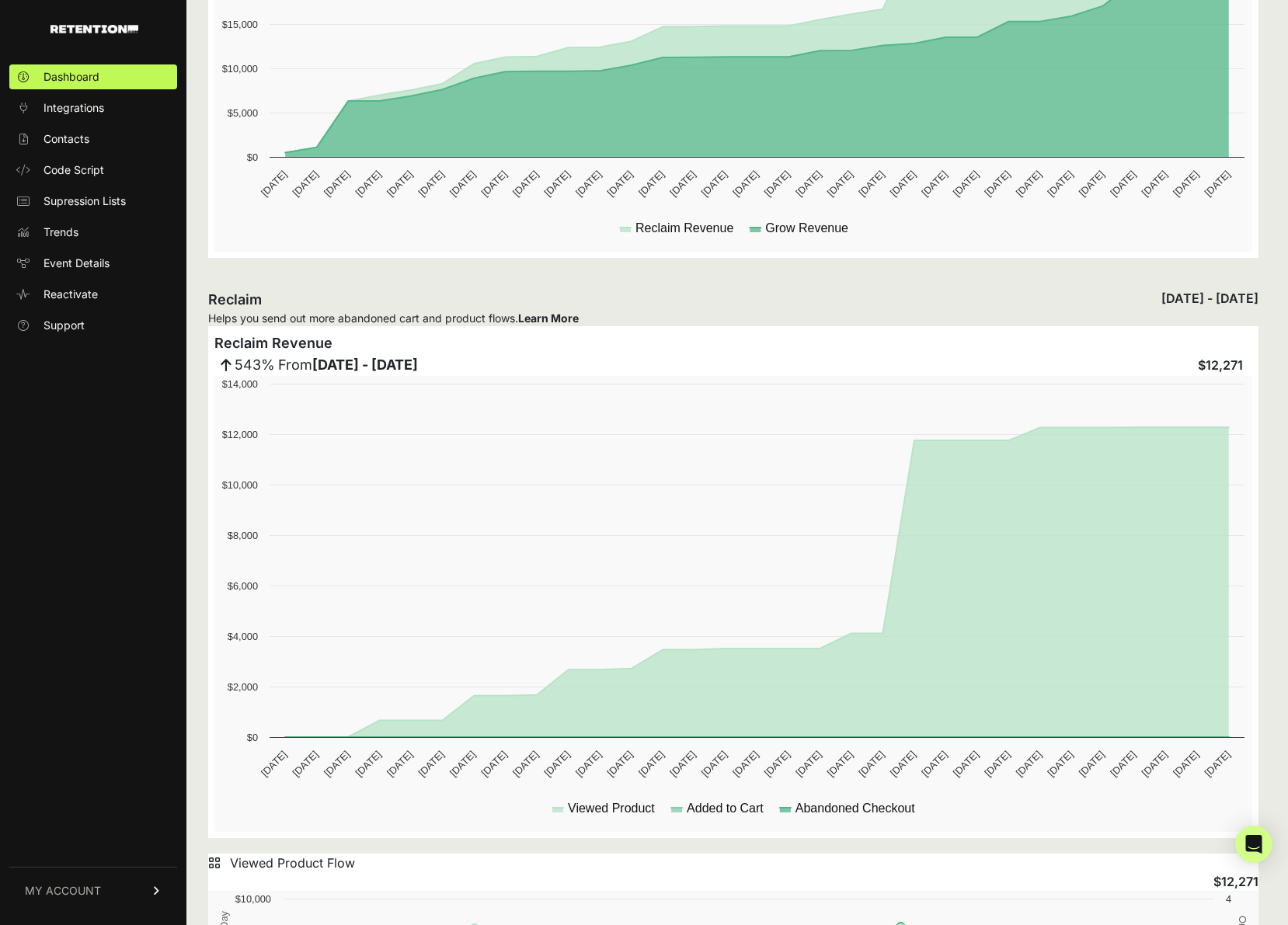
scroll to position [733, 0]
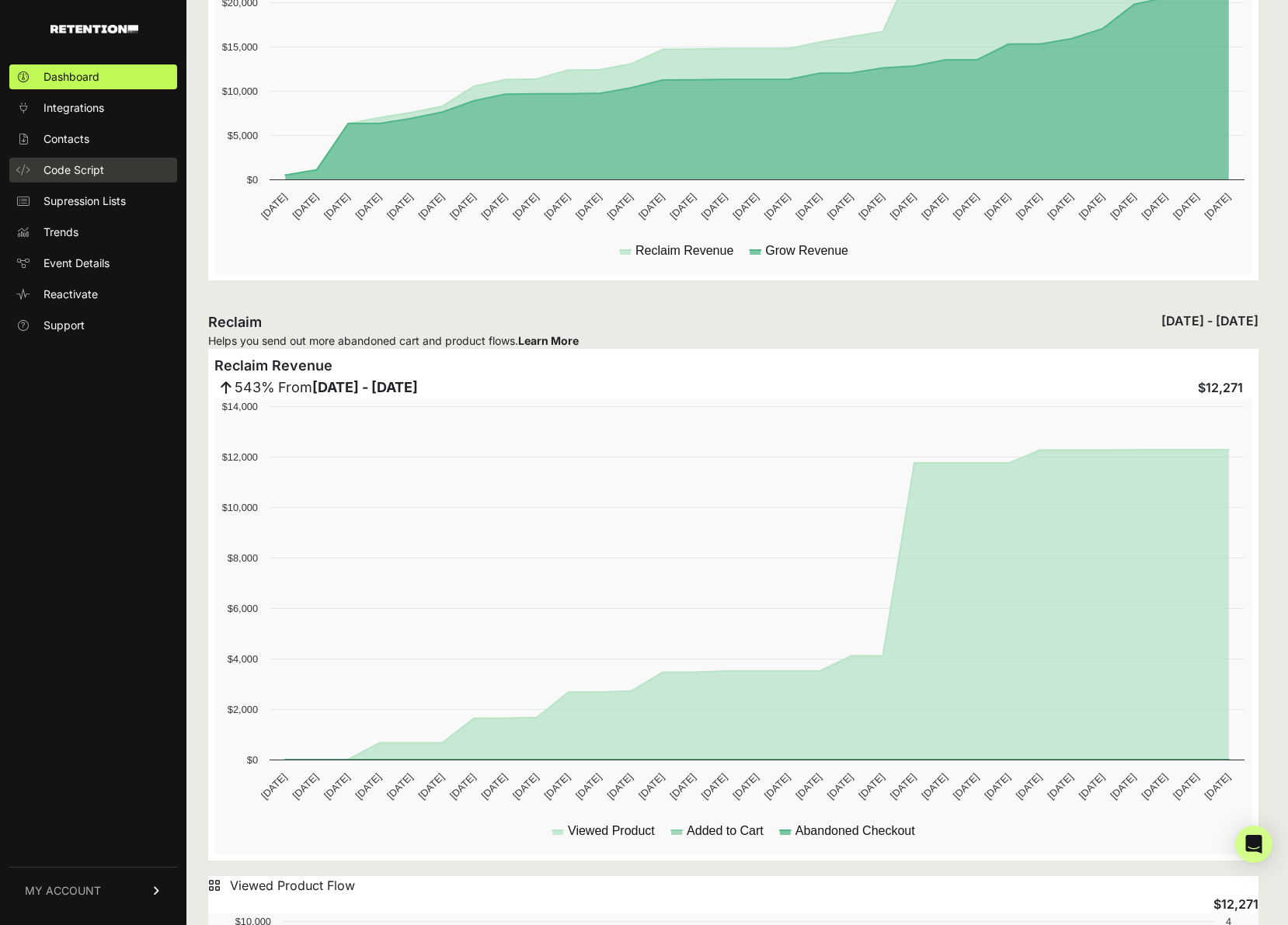
click at [56, 171] on span "Code Script" at bounding box center [74, 170] width 61 height 16
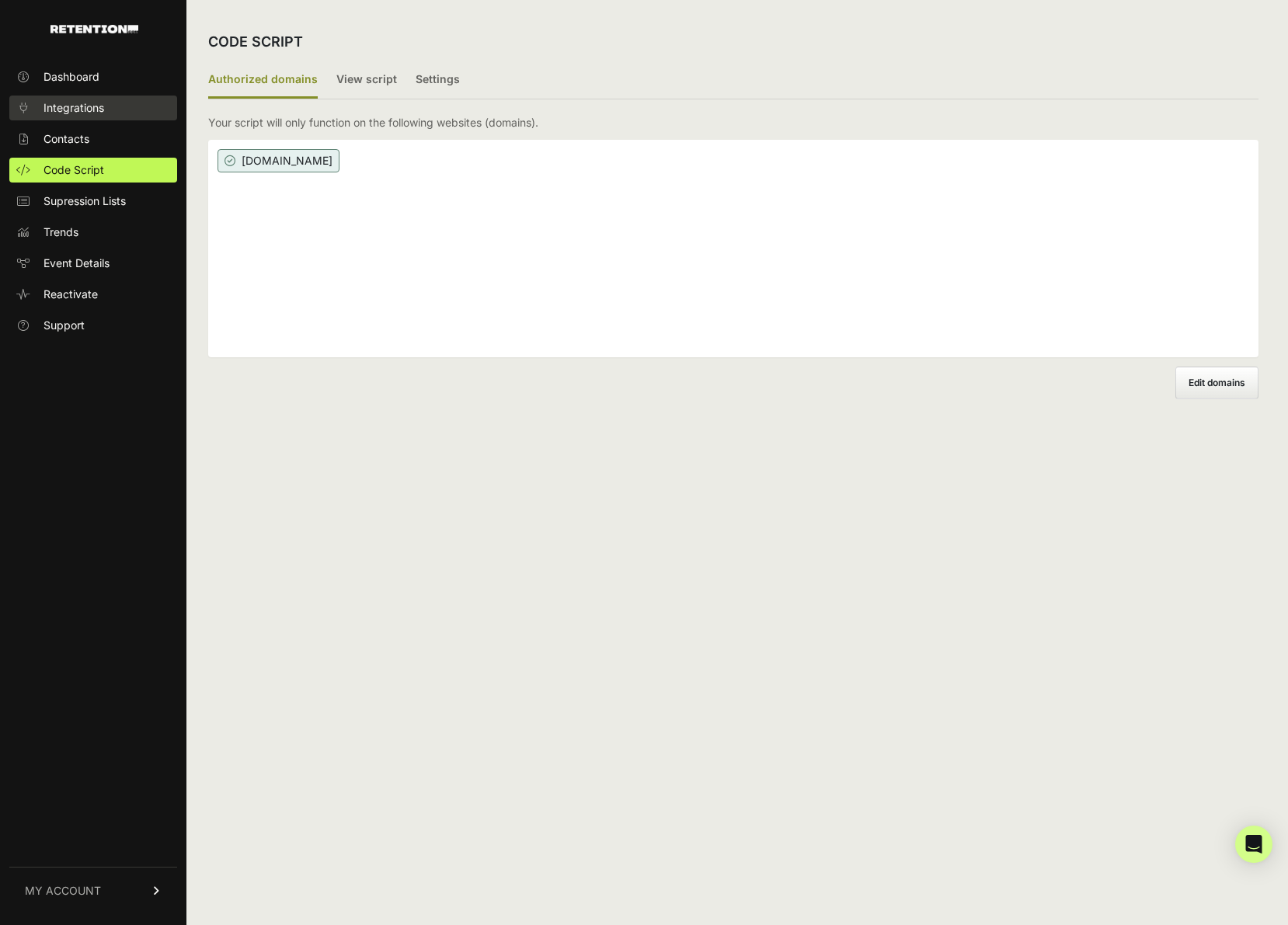
click at [78, 107] on span "Integrations" at bounding box center [74, 108] width 61 height 16
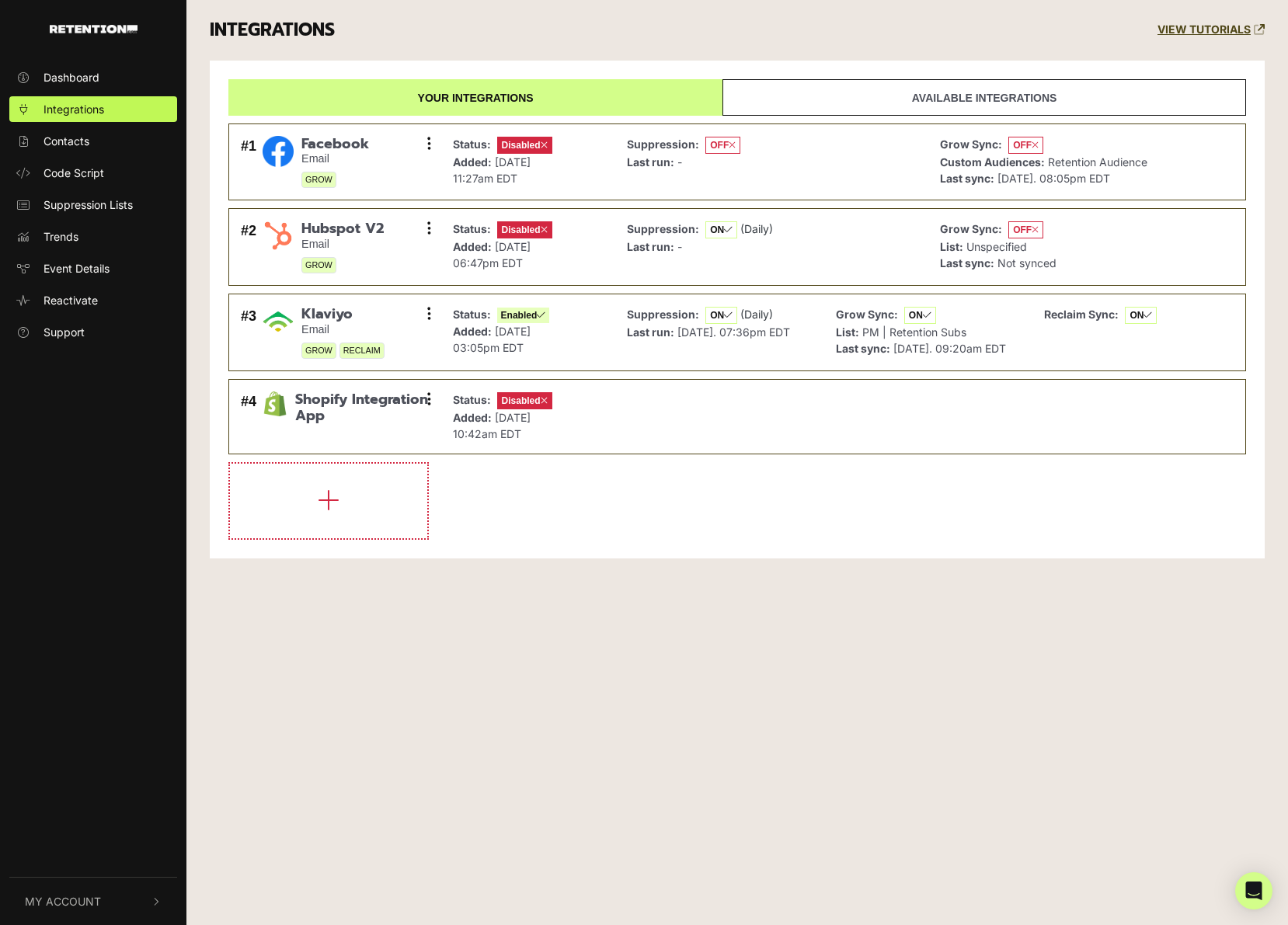
click at [965, 100] on link "Available integrations" at bounding box center [984, 98] width 523 height 37
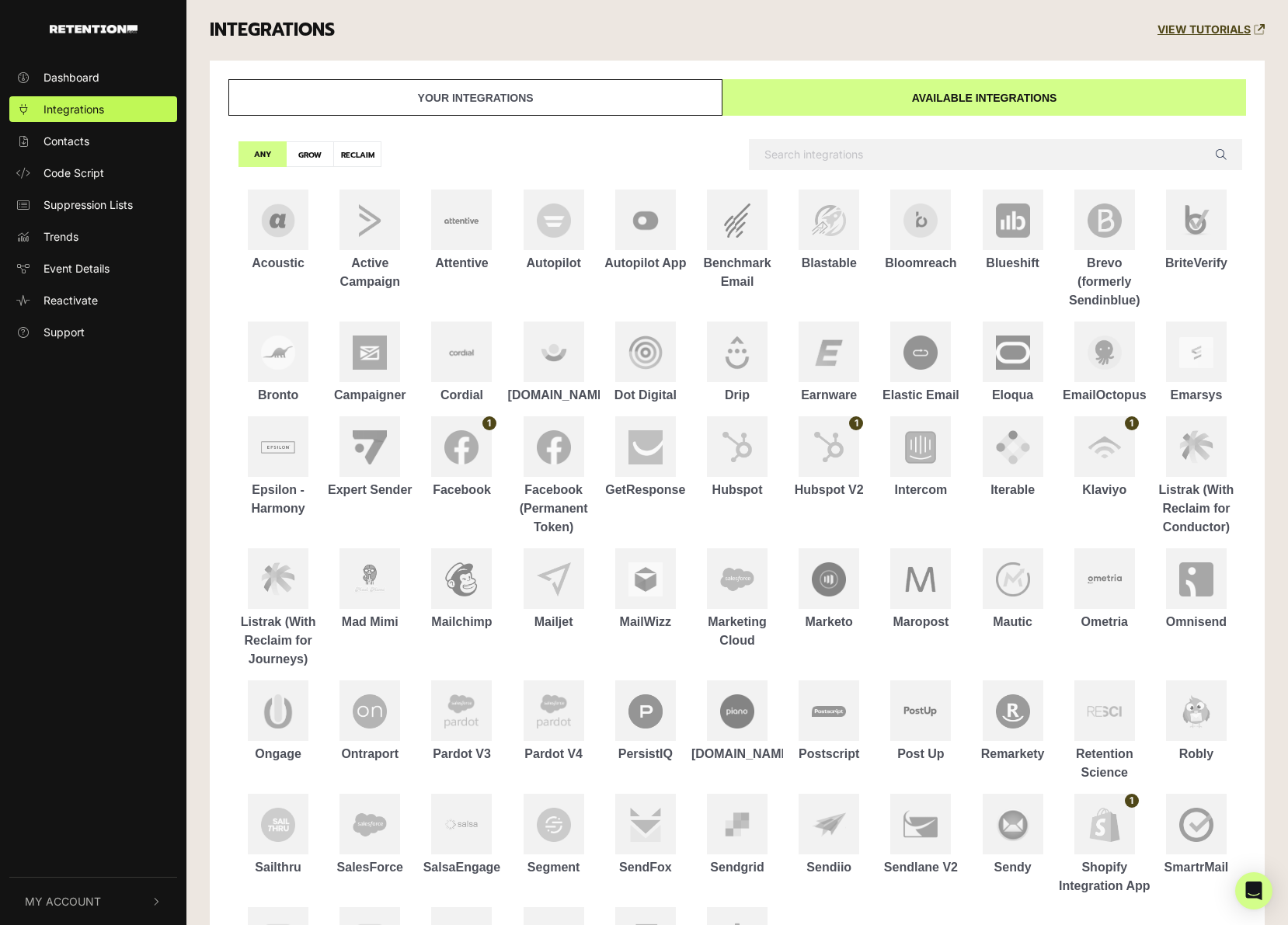
click at [487, 106] on link "Your integrations" at bounding box center [475, 98] width 494 height 37
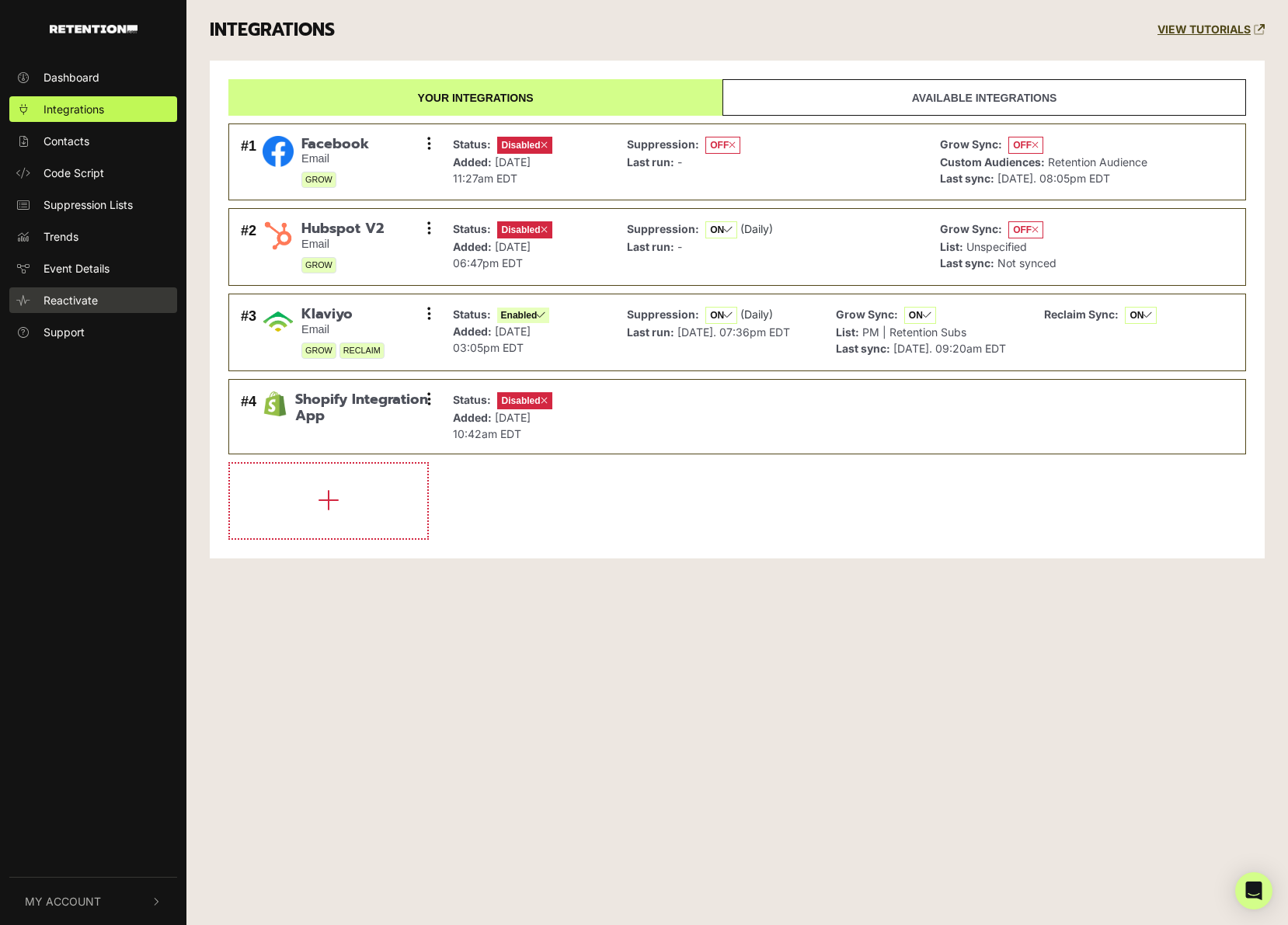
click at [74, 298] on span "Reactivate" at bounding box center [71, 300] width 54 height 17
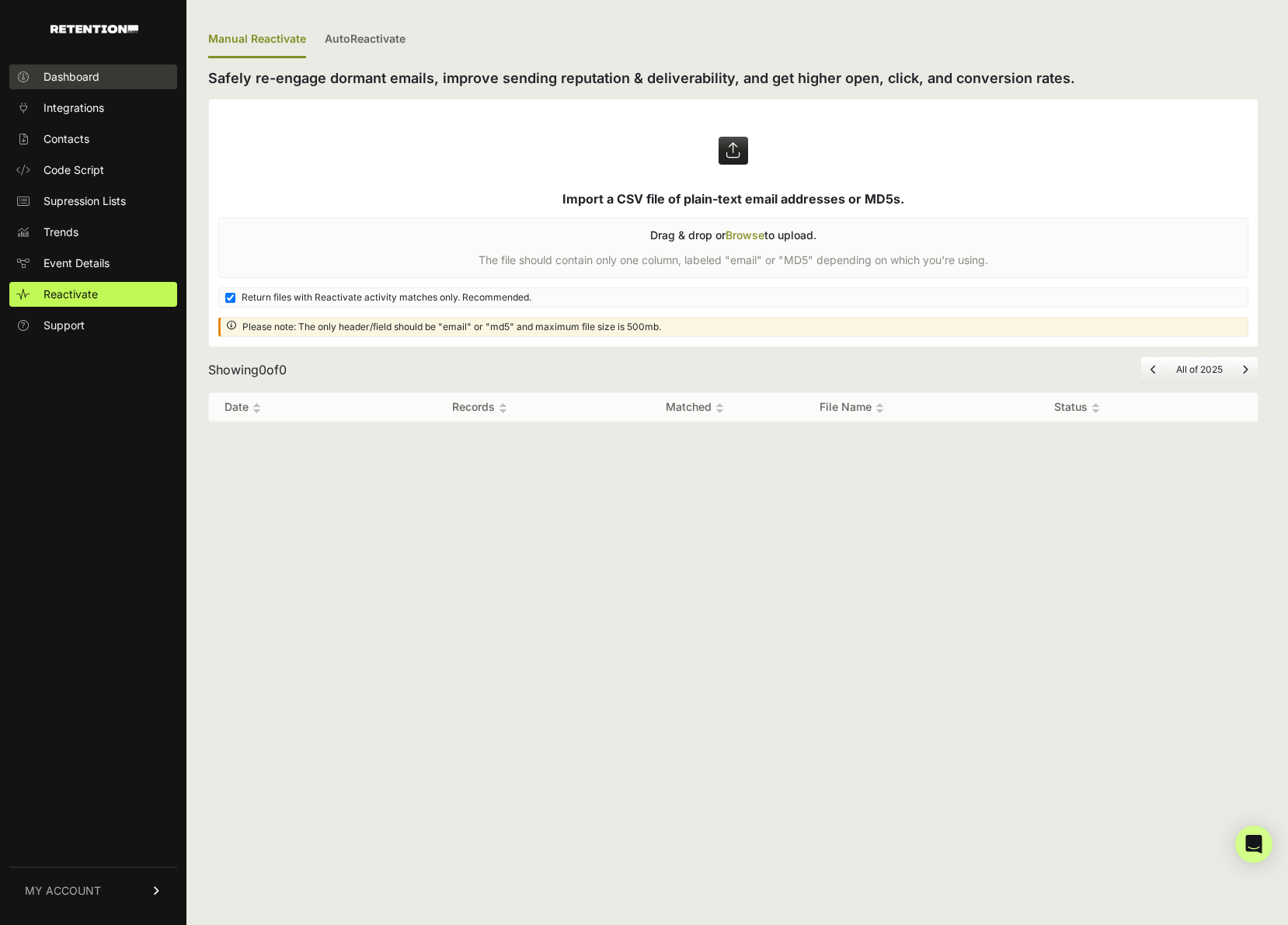
click at [64, 76] on span "Dashboard" at bounding box center [71, 77] width 56 height 16
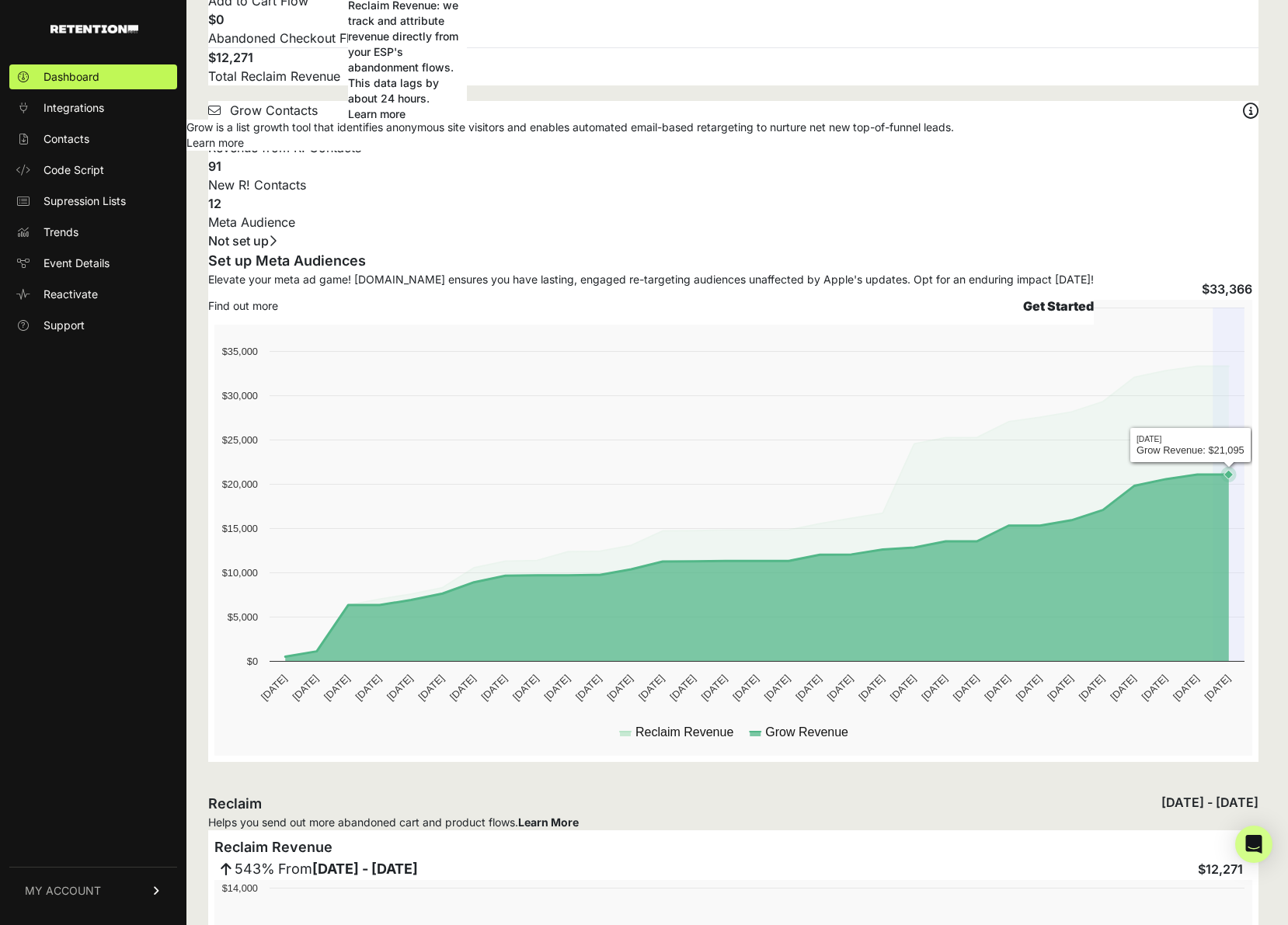
scroll to position [253, 0]
